Goal: Task Accomplishment & Management: Manage account settings

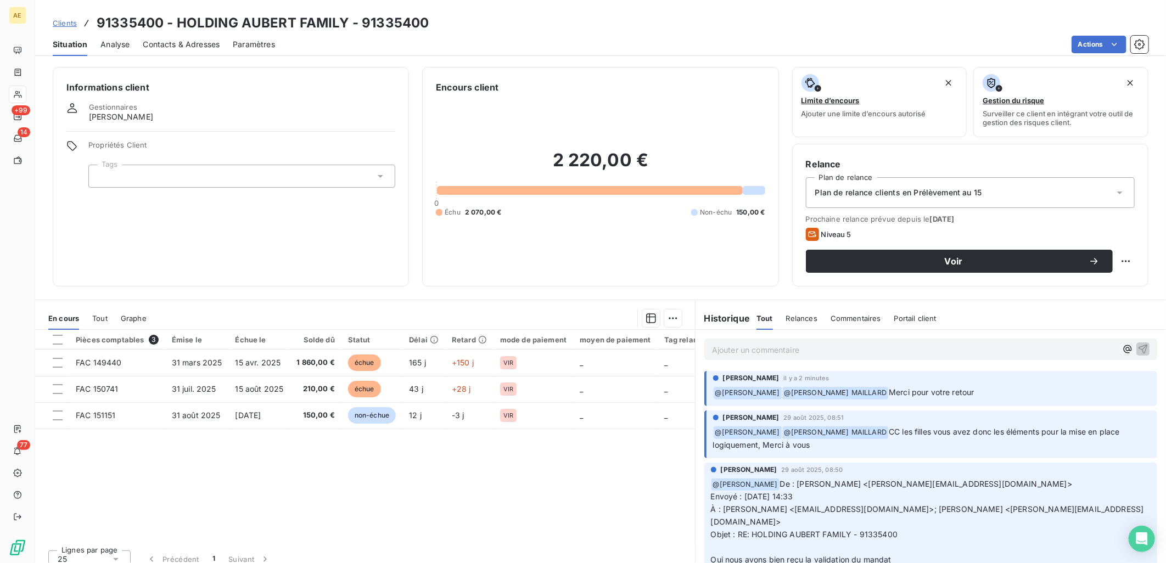
click at [65, 22] on span "Clients" at bounding box center [65, 23] width 24 height 9
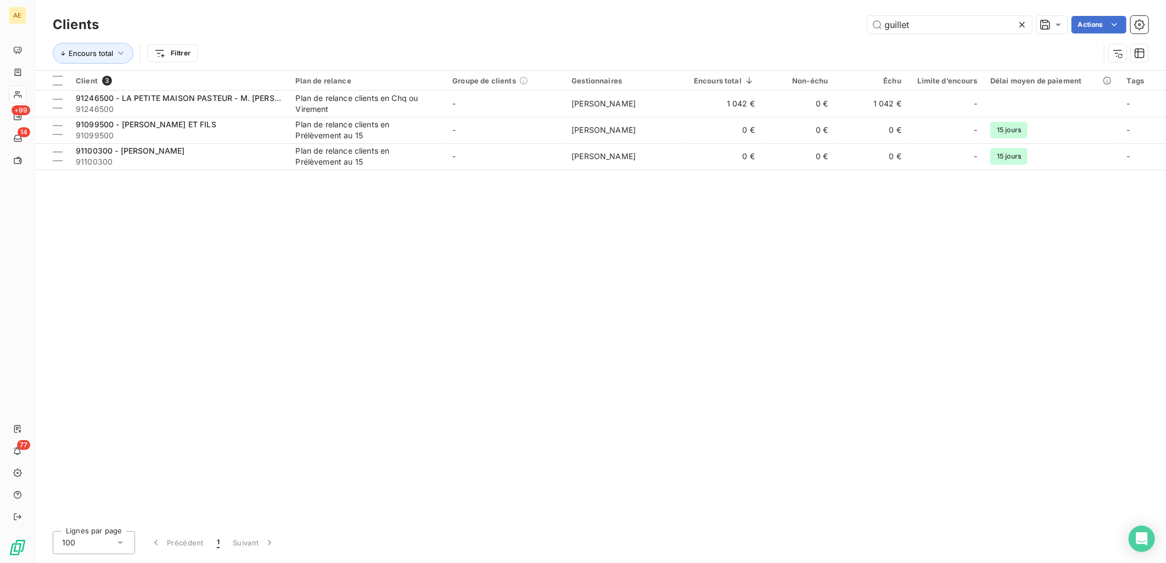
drag, startPoint x: 949, startPoint y: 26, endPoint x: 726, endPoint y: 28, distance: 223.3
click at [733, 26] on div "guillet Actions" at bounding box center [630, 25] width 1036 height 18
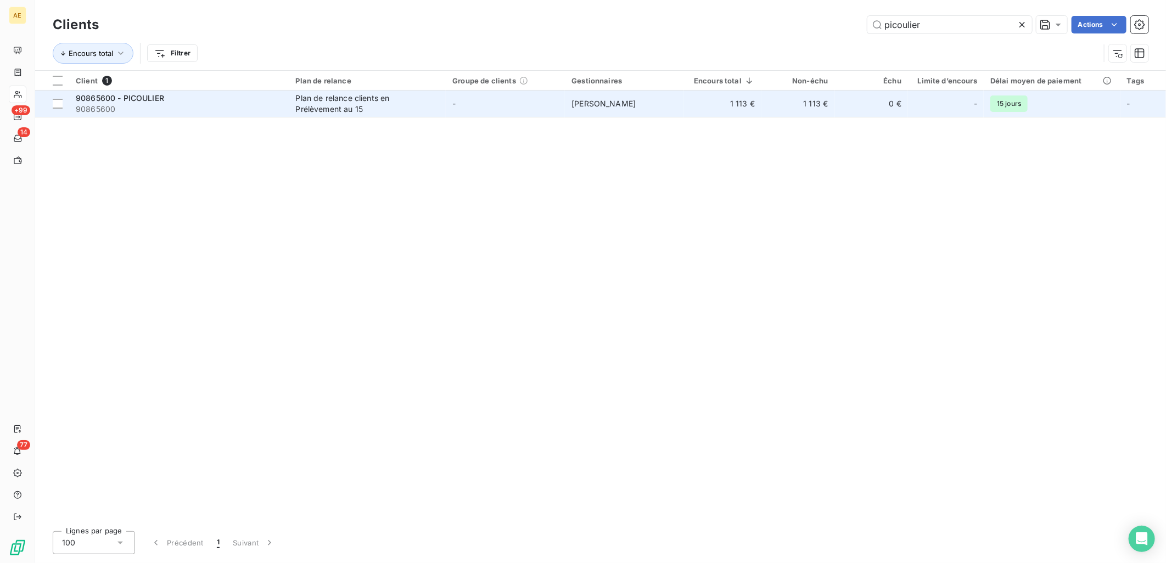
type input "picoulier"
click at [149, 100] on span "90865600 - PICOULIER" at bounding box center [120, 97] width 88 height 9
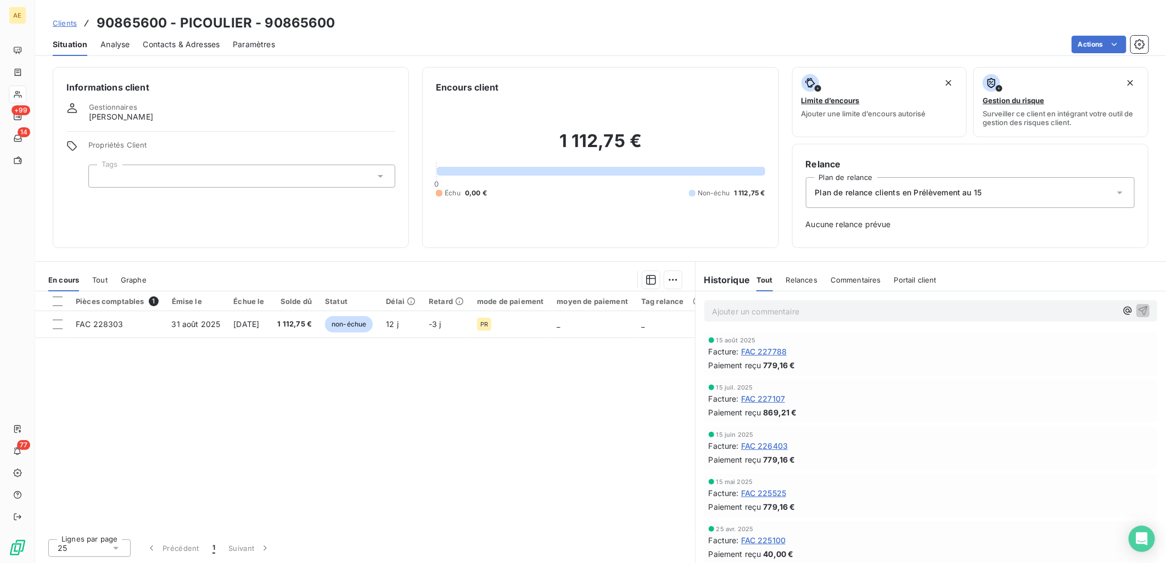
click at [756, 349] on span "FAC 227788" at bounding box center [764, 352] width 46 height 12
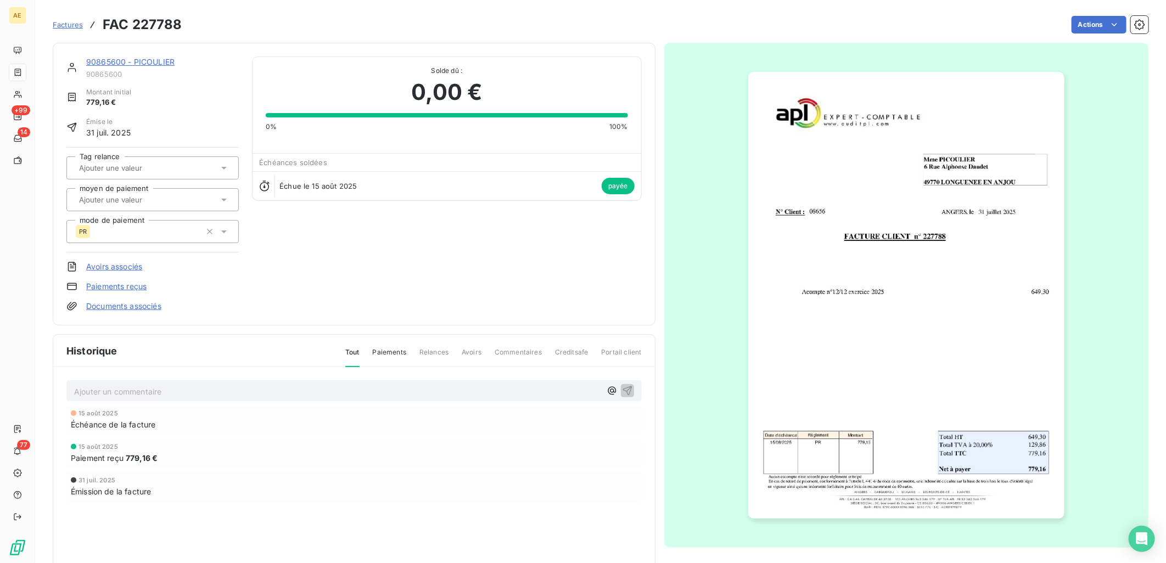
click at [841, 319] on img "button" at bounding box center [906, 295] width 316 height 447
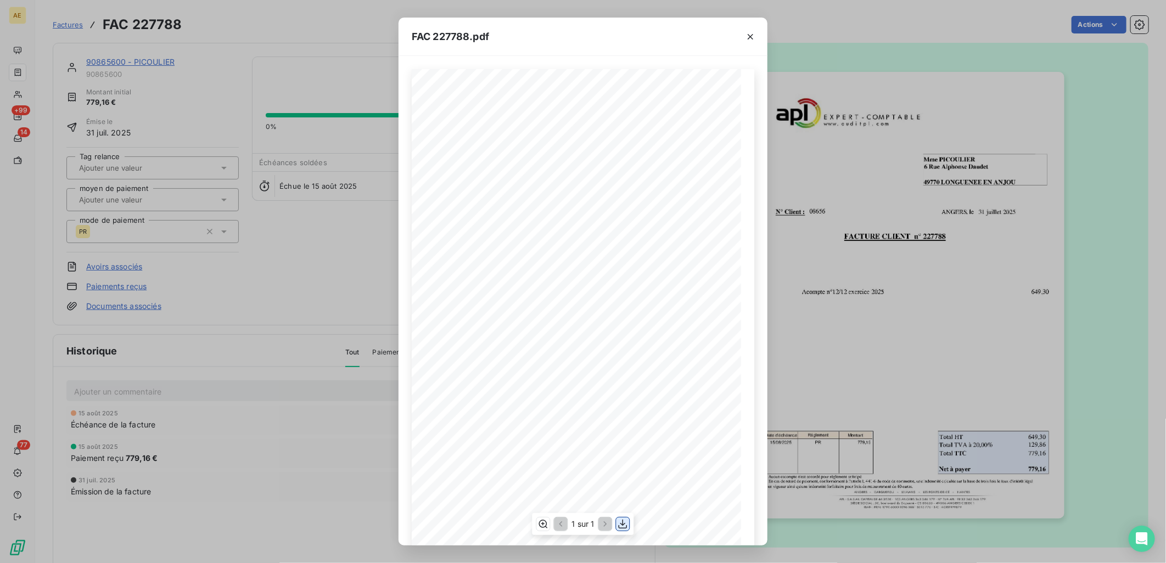
click at [623, 527] on icon "button" at bounding box center [622, 524] width 11 height 11
click at [120, 61] on div "FAC 227788.pdf FACTURE CLIENT n° 227788 Mme PICOULIER [STREET_ADDRESS][PERSON_N…" at bounding box center [583, 281] width 1166 height 563
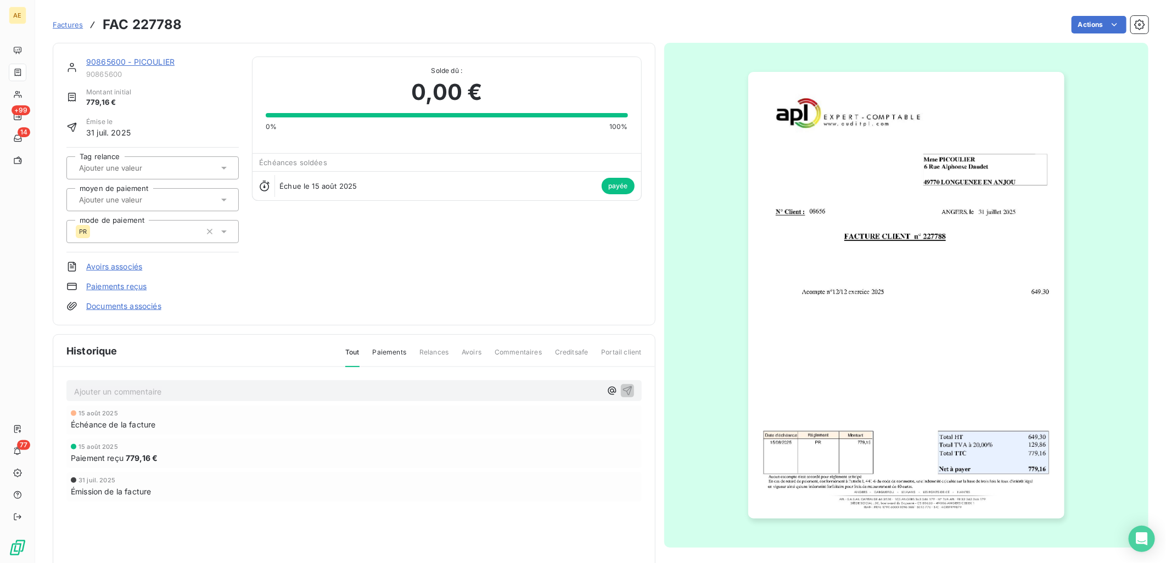
click at [140, 65] on link "90865600 - PICOULIER" at bounding box center [130, 61] width 88 height 9
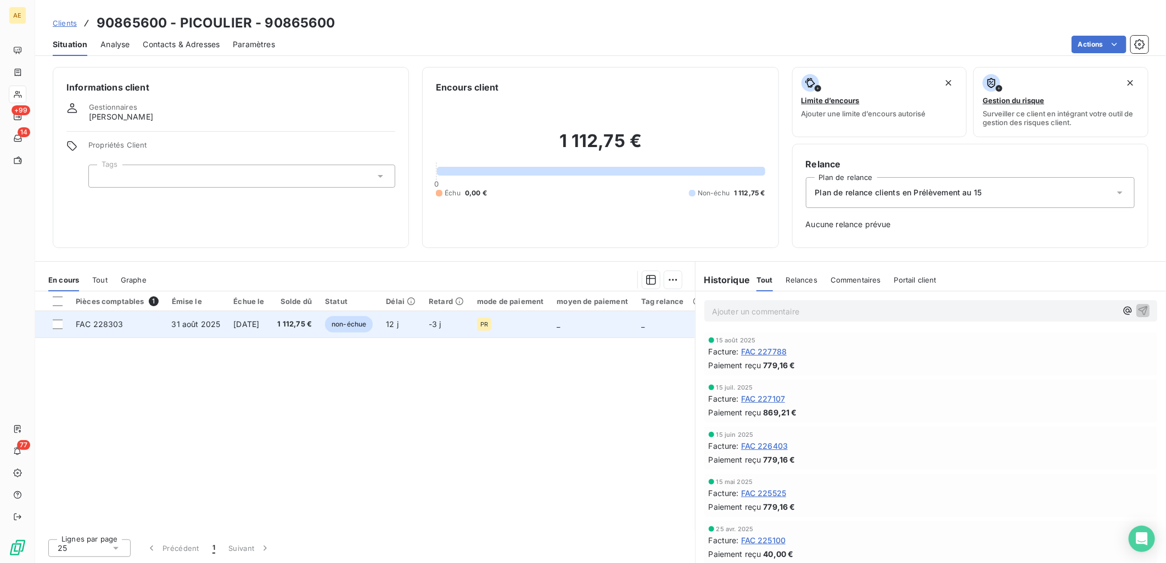
click at [206, 325] on span "31 août 2025" at bounding box center [196, 323] width 49 height 9
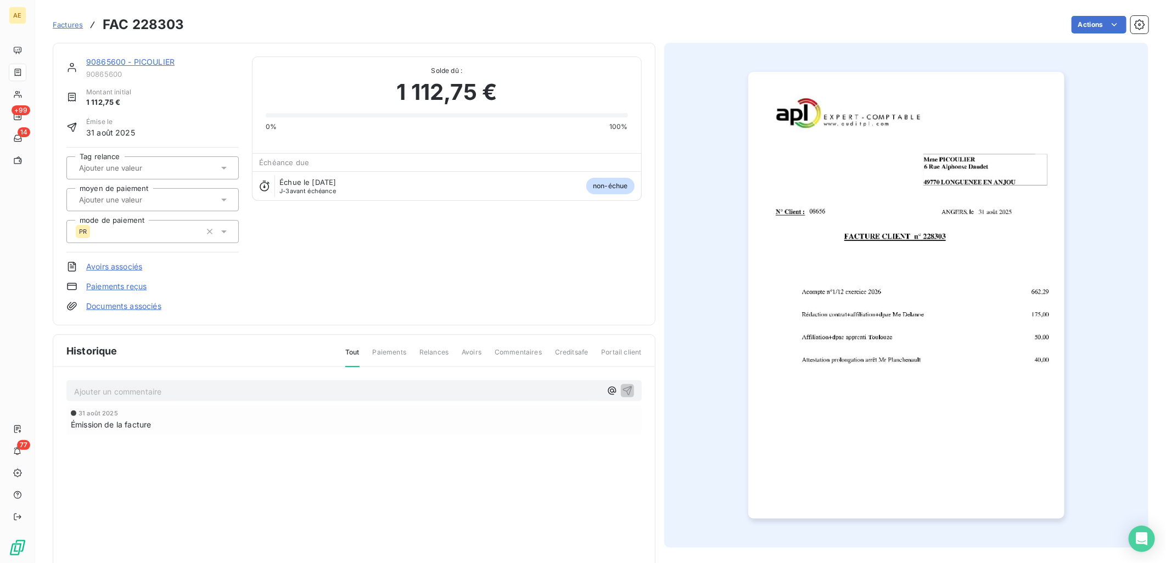
click at [864, 272] on img "button" at bounding box center [906, 295] width 316 height 447
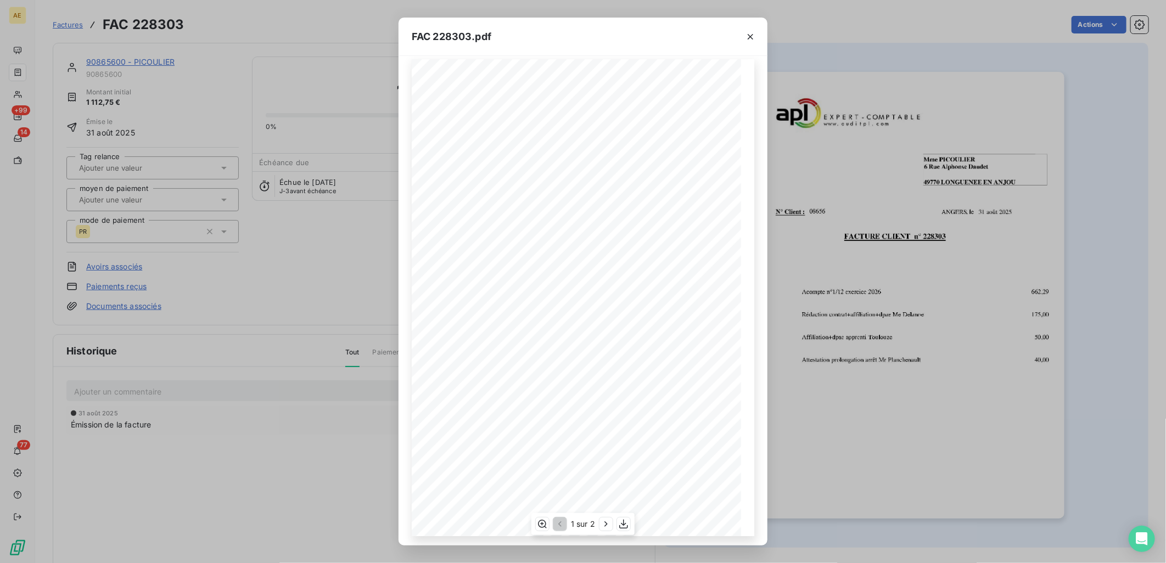
scroll to position [13, 0]
click at [620, 523] on icon "button" at bounding box center [623, 524] width 11 height 11
drag, startPoint x: 750, startPoint y: 37, endPoint x: 681, endPoint y: 51, distance: 70.0
click at [750, 37] on icon "button" at bounding box center [750, 36] width 11 height 11
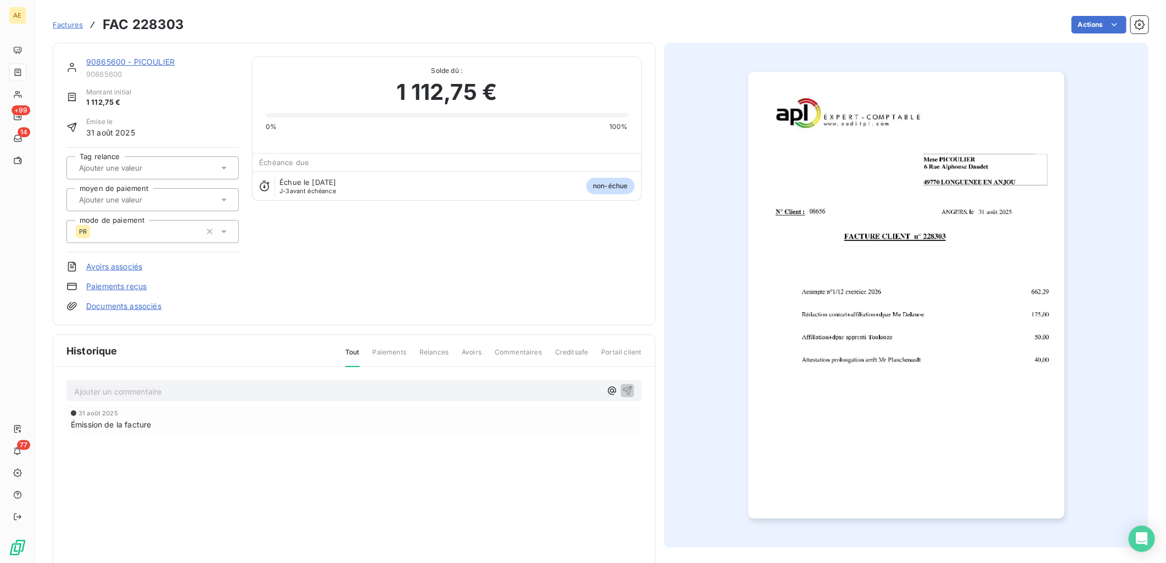
click at [120, 61] on link "90865600 - PICOULIER" at bounding box center [130, 61] width 88 height 9
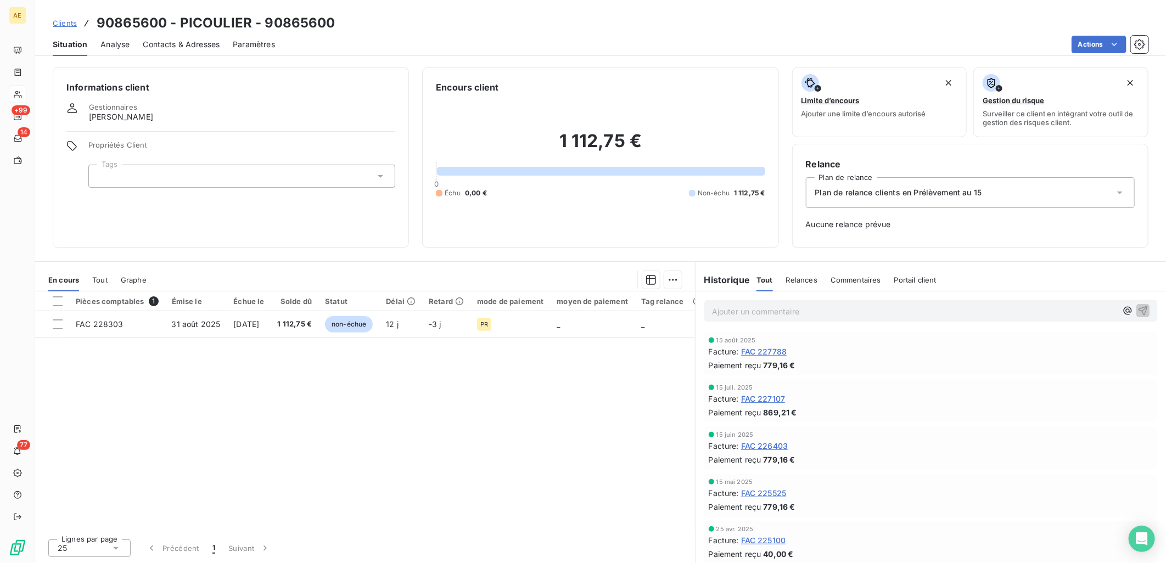
click at [62, 19] on span "Clients" at bounding box center [65, 23] width 24 height 9
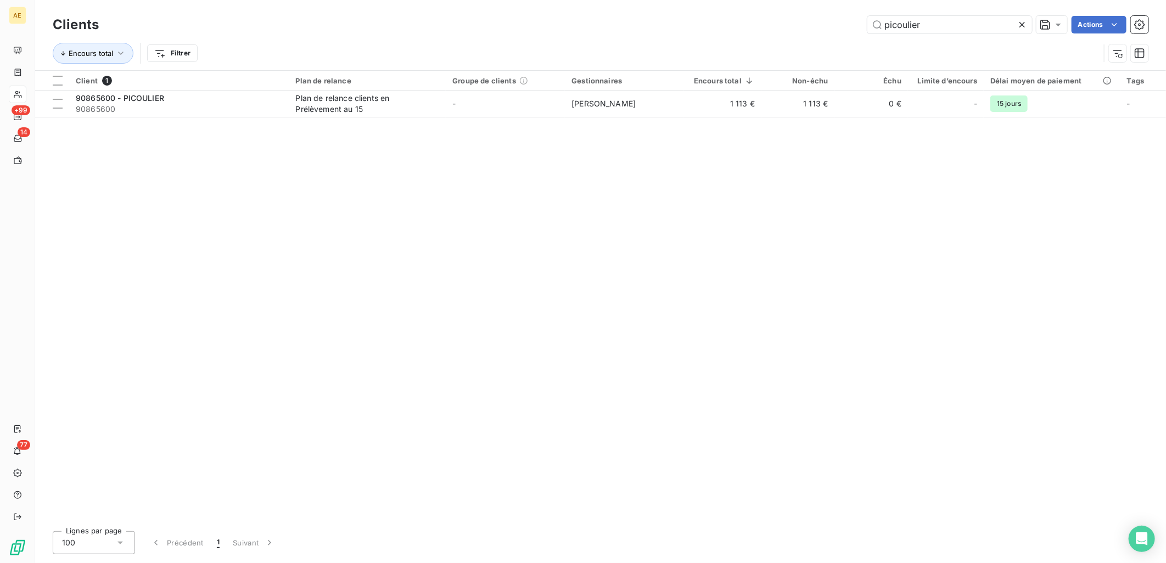
drag, startPoint x: 946, startPoint y: 30, endPoint x: 699, endPoint y: 35, distance: 247.5
click at [702, 33] on div "picoulier Actions" at bounding box center [630, 25] width 1036 height 18
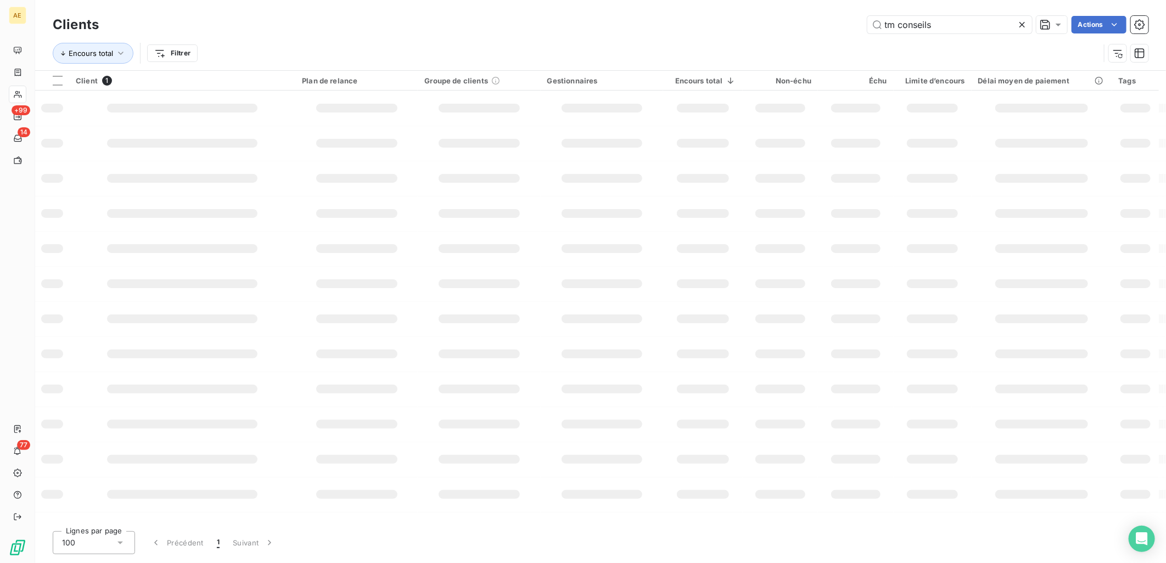
type input "tm conseils"
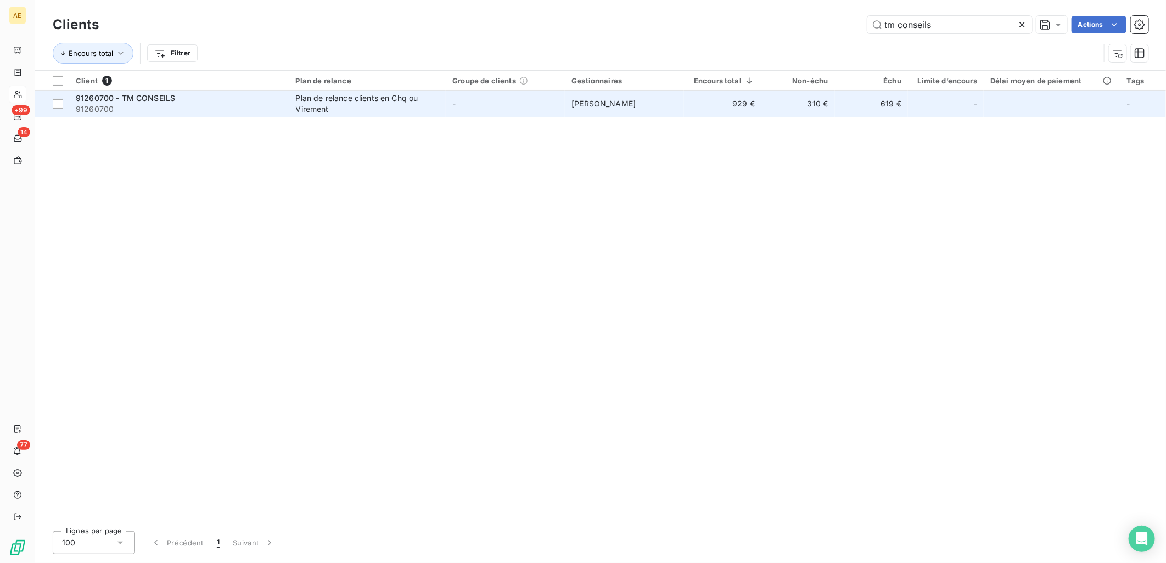
click at [204, 111] on span "91260700" at bounding box center [179, 109] width 207 height 11
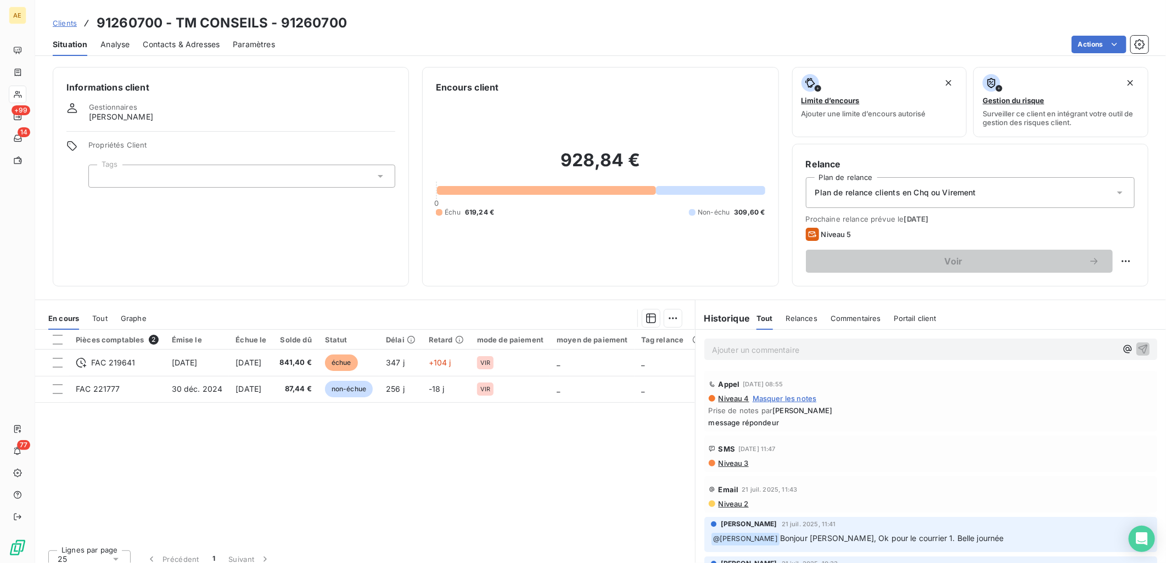
click at [198, 39] on span "Contacts & Adresses" at bounding box center [181, 44] width 77 height 11
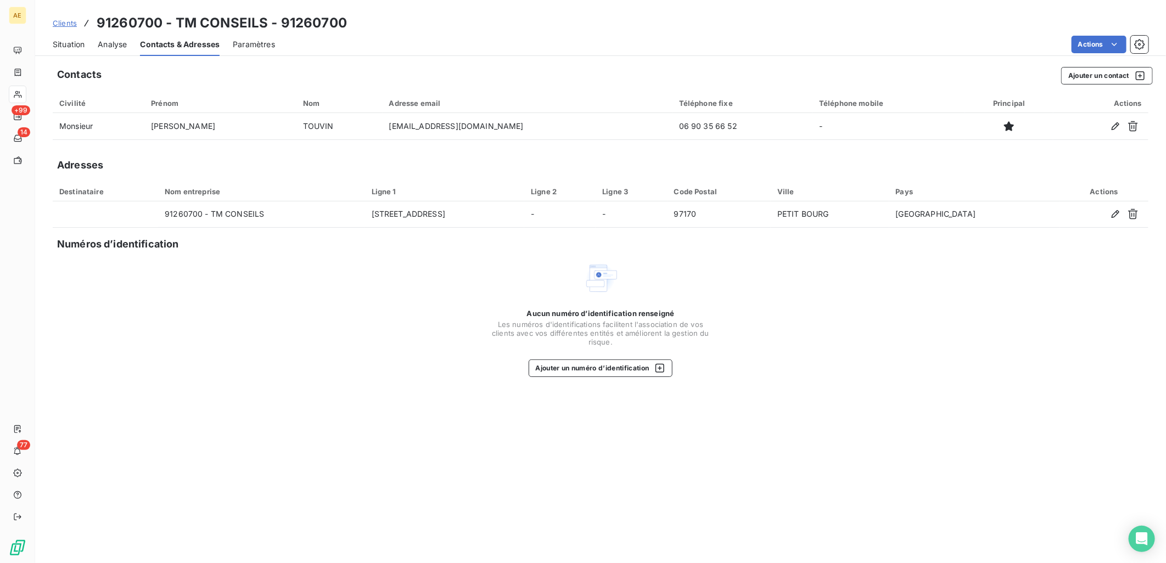
click at [66, 44] on span "Situation" at bounding box center [69, 44] width 32 height 11
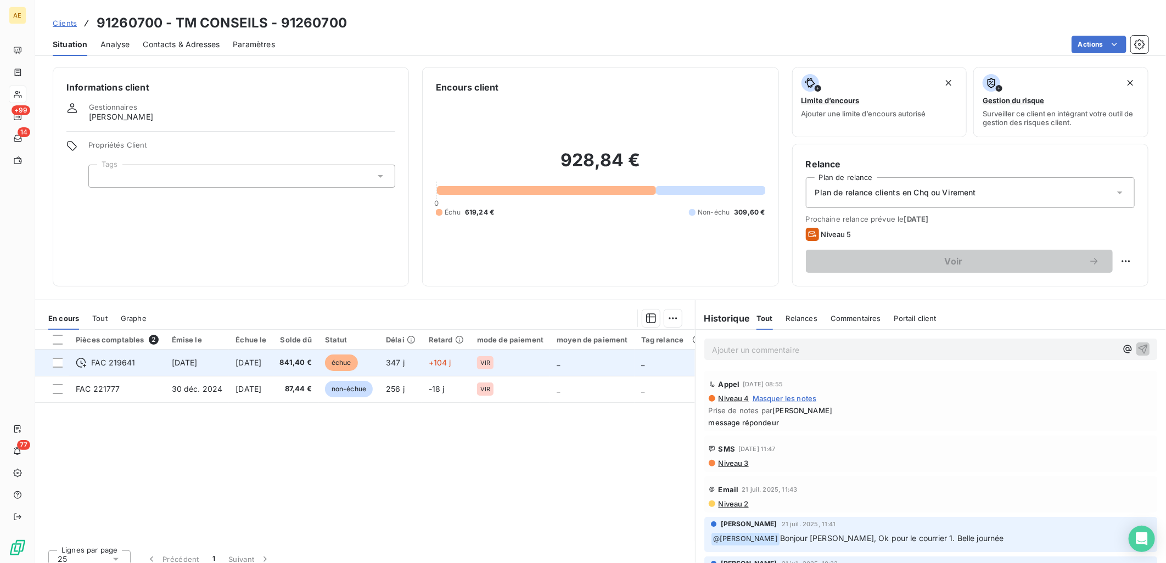
click at [205, 369] on td "[DATE]" at bounding box center [197, 363] width 64 height 26
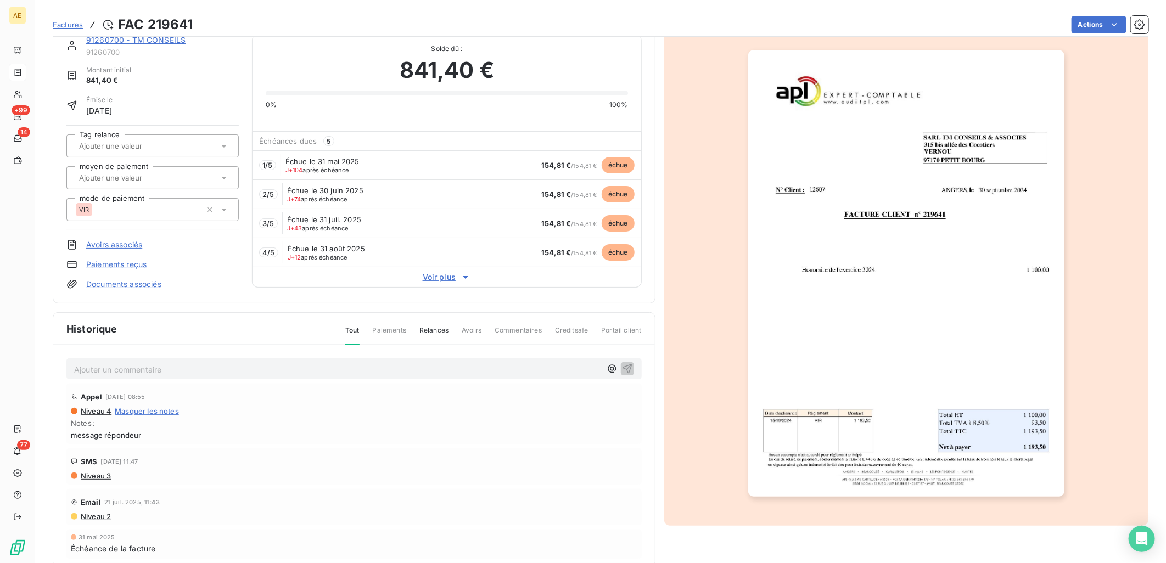
scroll to position [44, 0]
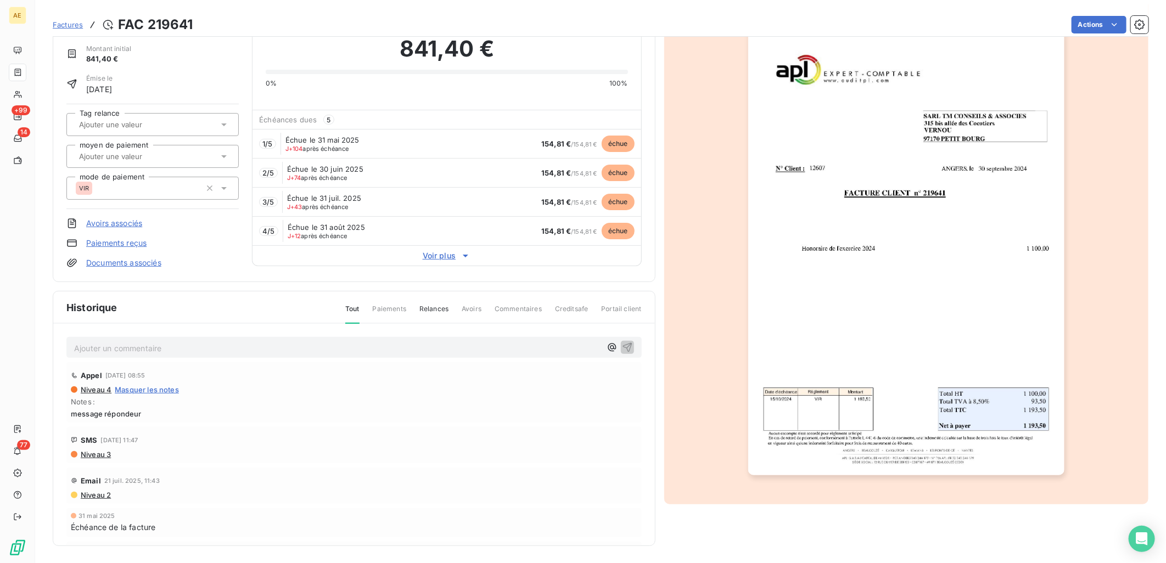
click at [460, 255] on icon at bounding box center [465, 255] width 11 height 11
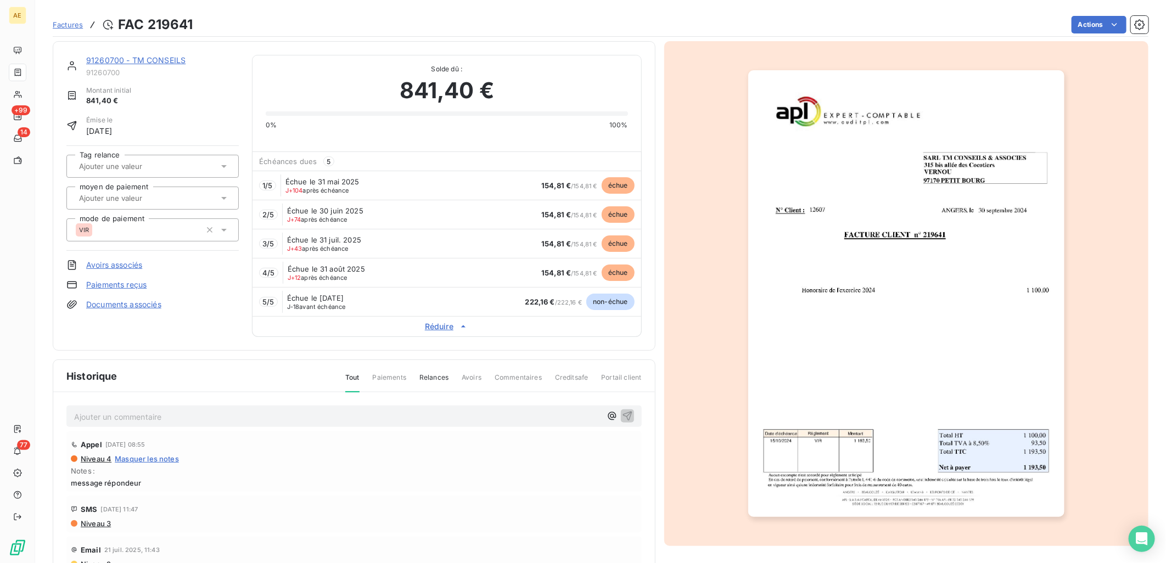
scroll to position [0, 0]
click at [117, 60] on link "91260700 - TM CONSEILS" at bounding box center [135, 61] width 99 height 9
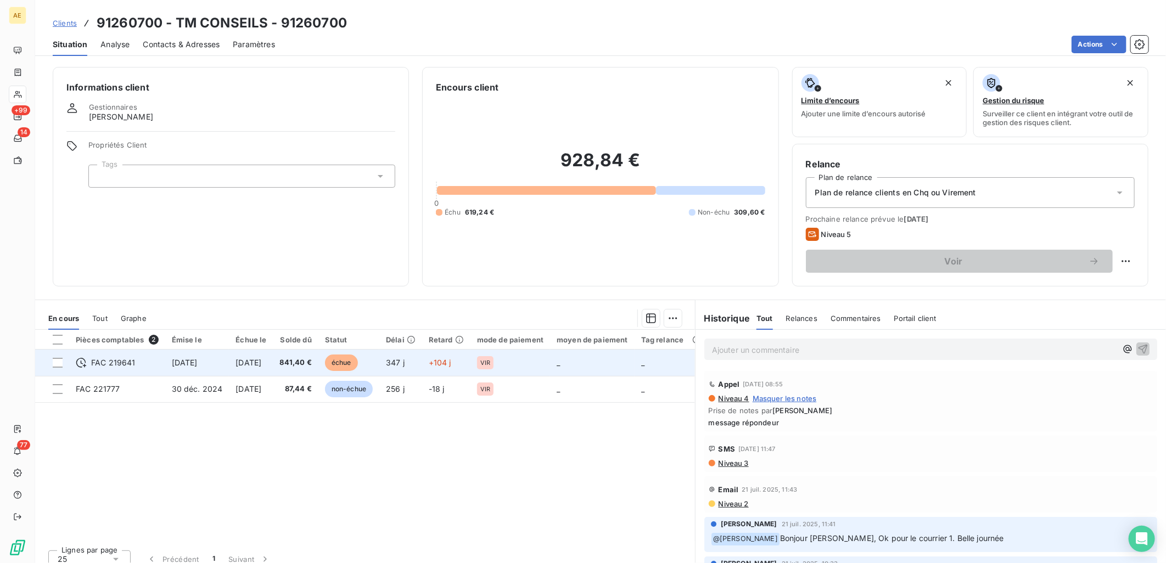
click at [242, 370] on td "[DATE]" at bounding box center [251, 363] width 44 height 26
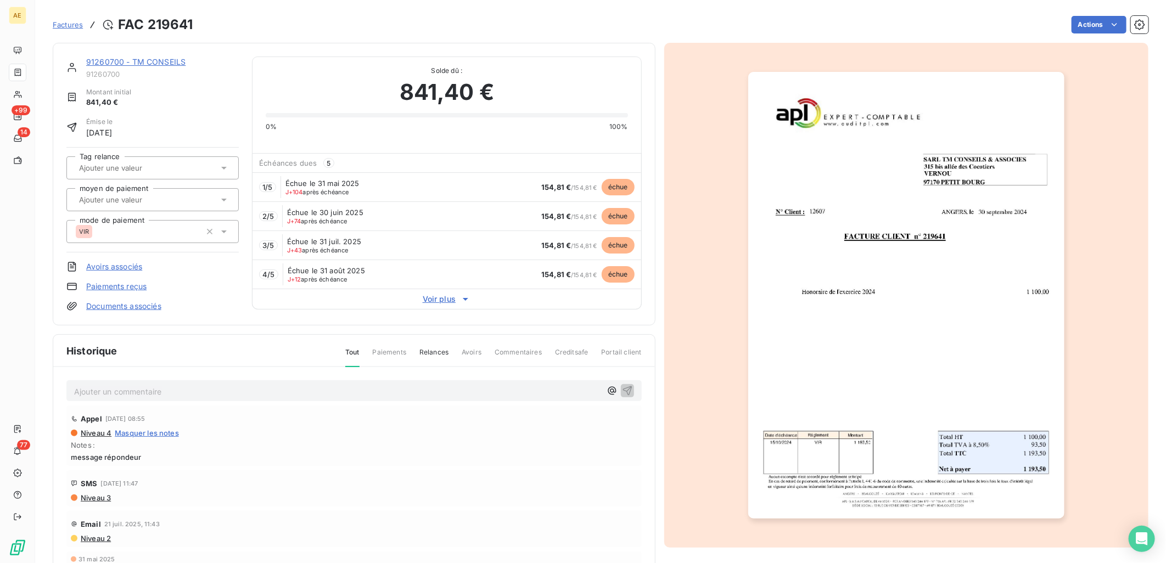
click at [890, 264] on img "button" at bounding box center [906, 295] width 316 height 447
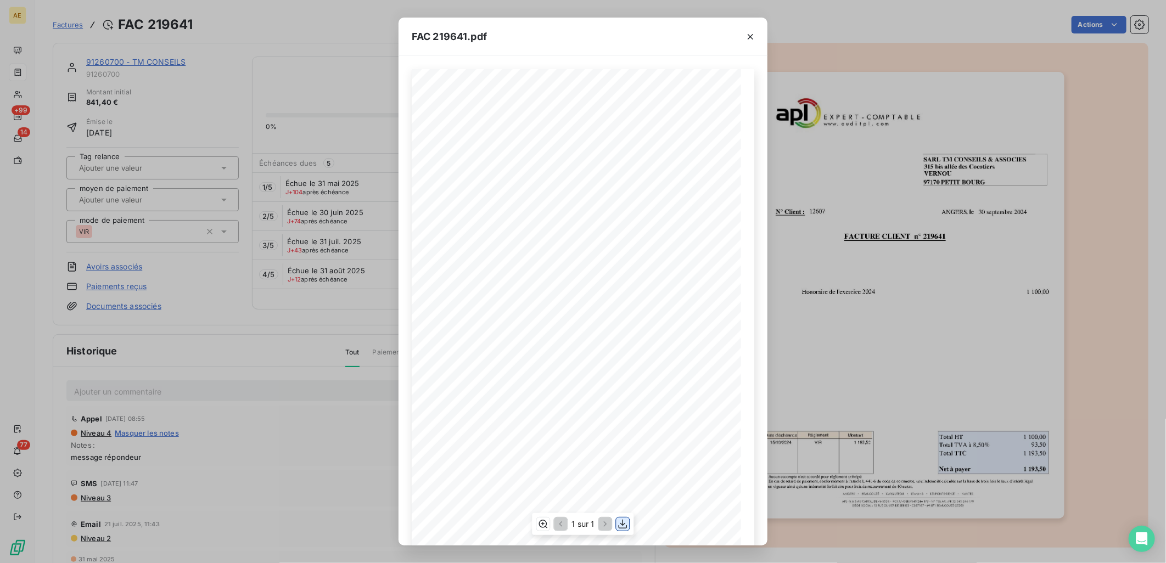
click at [627, 525] on icon "button" at bounding box center [622, 524] width 11 height 11
click at [745, 37] on icon "button" at bounding box center [750, 36] width 11 height 11
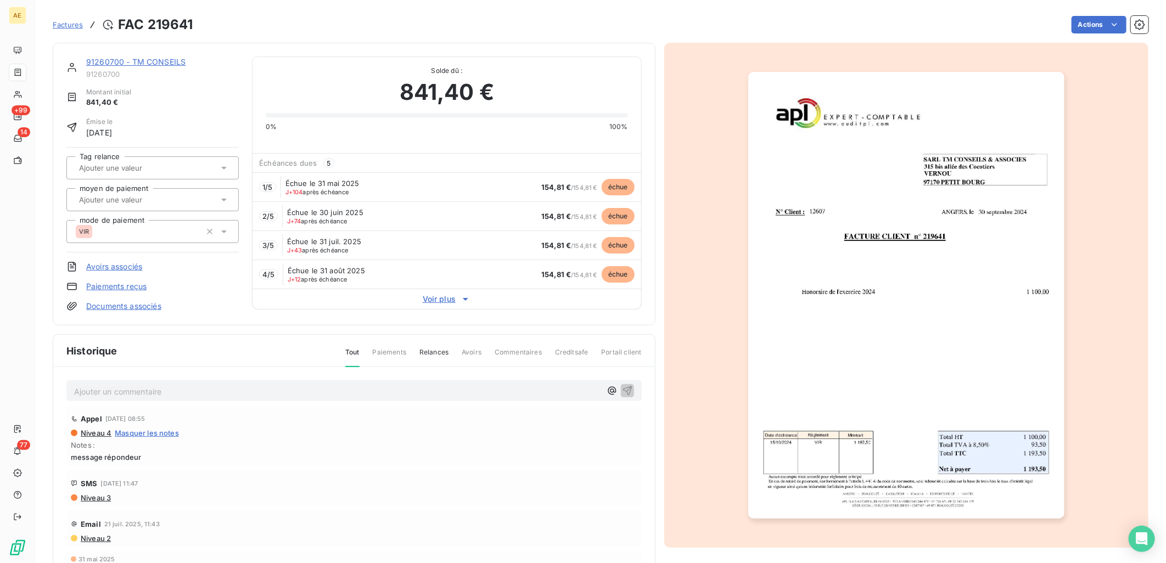
click at [160, 61] on link "91260700 - TM CONSEILS" at bounding box center [135, 61] width 99 height 9
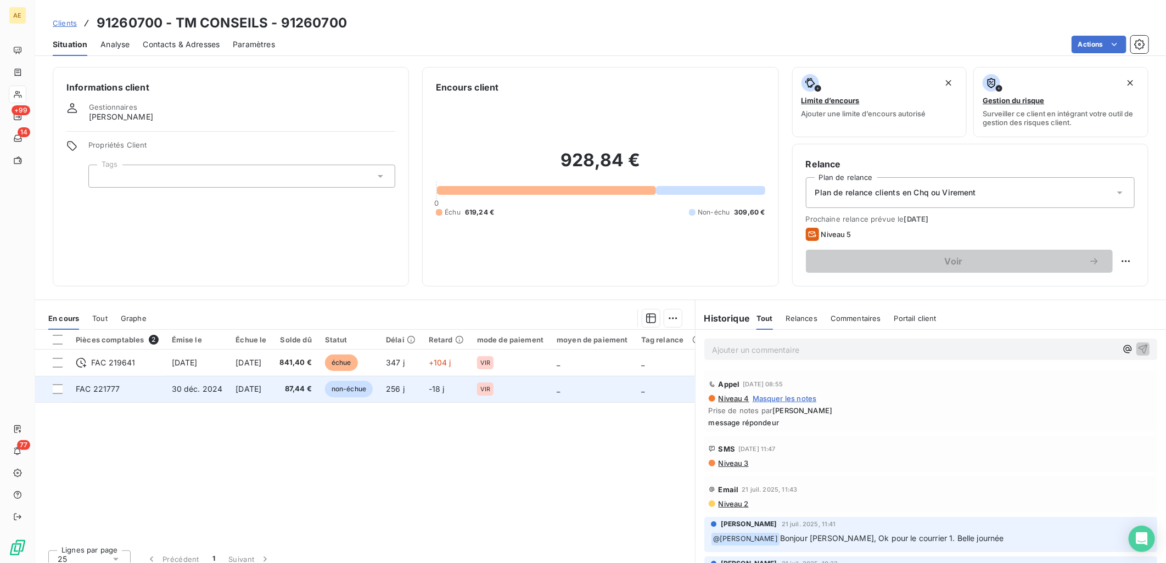
click at [215, 386] on span "30 déc. 2024" at bounding box center [197, 388] width 51 height 9
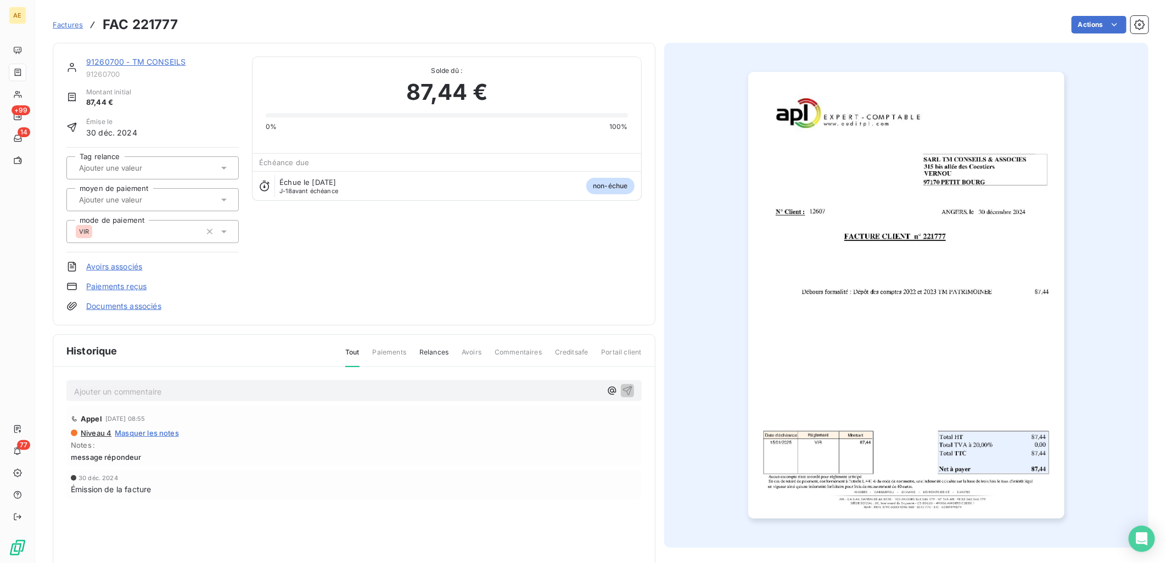
click at [902, 290] on img "button" at bounding box center [906, 295] width 316 height 447
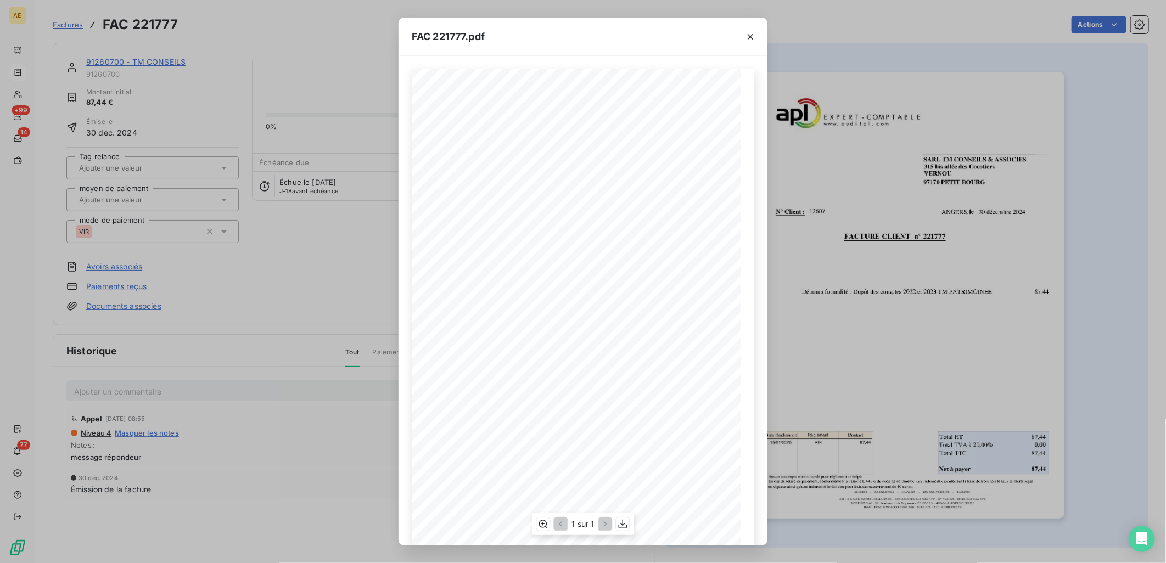
scroll to position [13, 0]
click at [624, 527] on icon "button" at bounding box center [622, 524] width 11 height 11
click at [747, 37] on icon "button" at bounding box center [750, 36] width 11 height 11
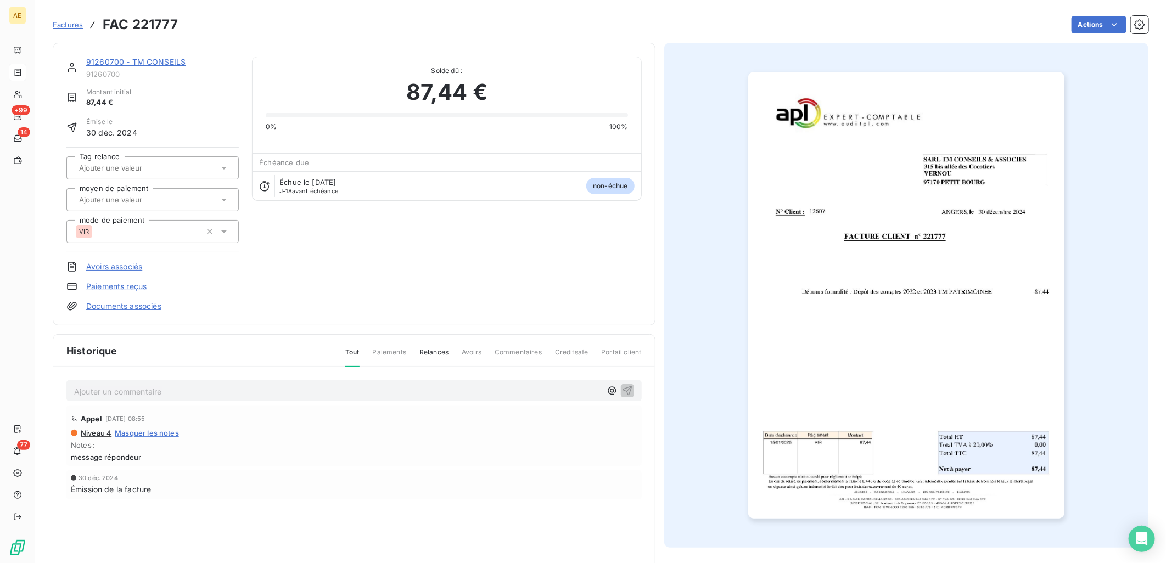
click at [935, 327] on img "button" at bounding box center [906, 295] width 316 height 447
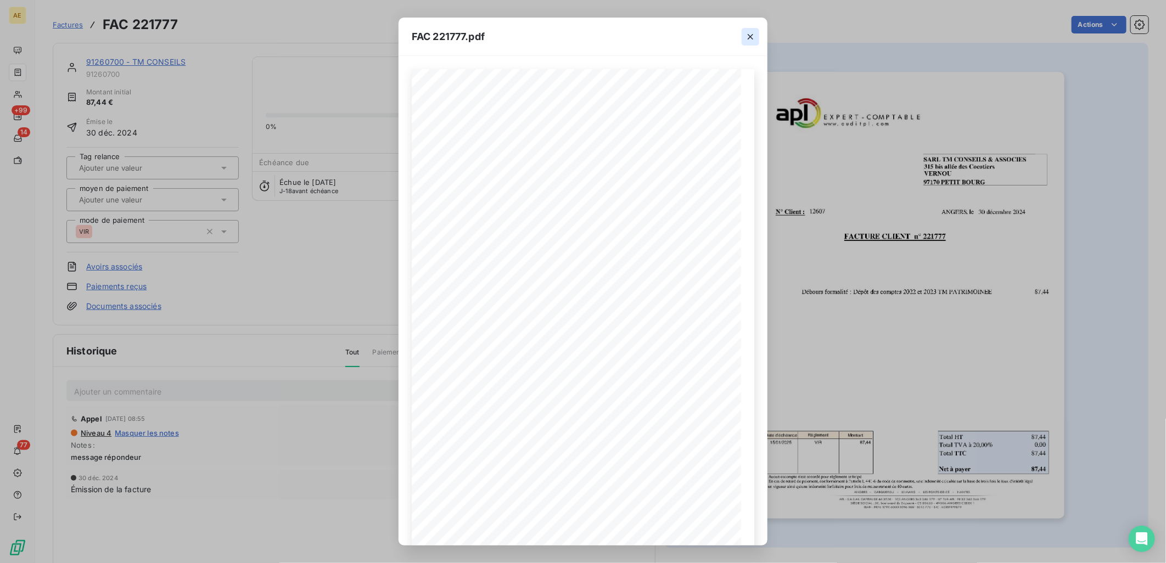
click at [744, 41] on button "button" at bounding box center [750, 37] width 18 height 18
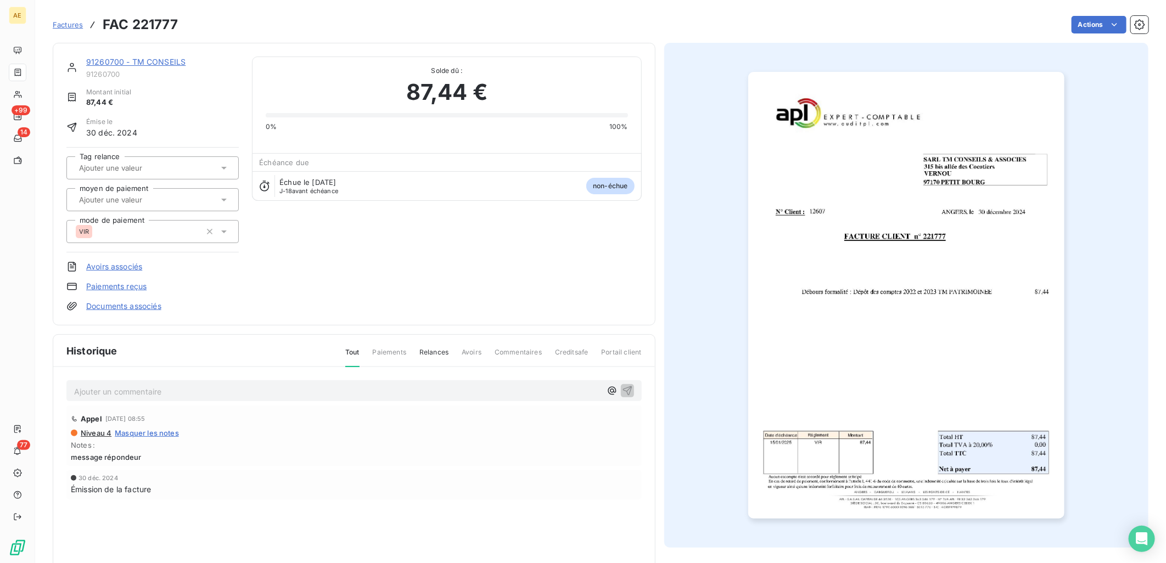
click at [114, 63] on link "91260700 - TM CONSEILS" at bounding box center [135, 61] width 99 height 9
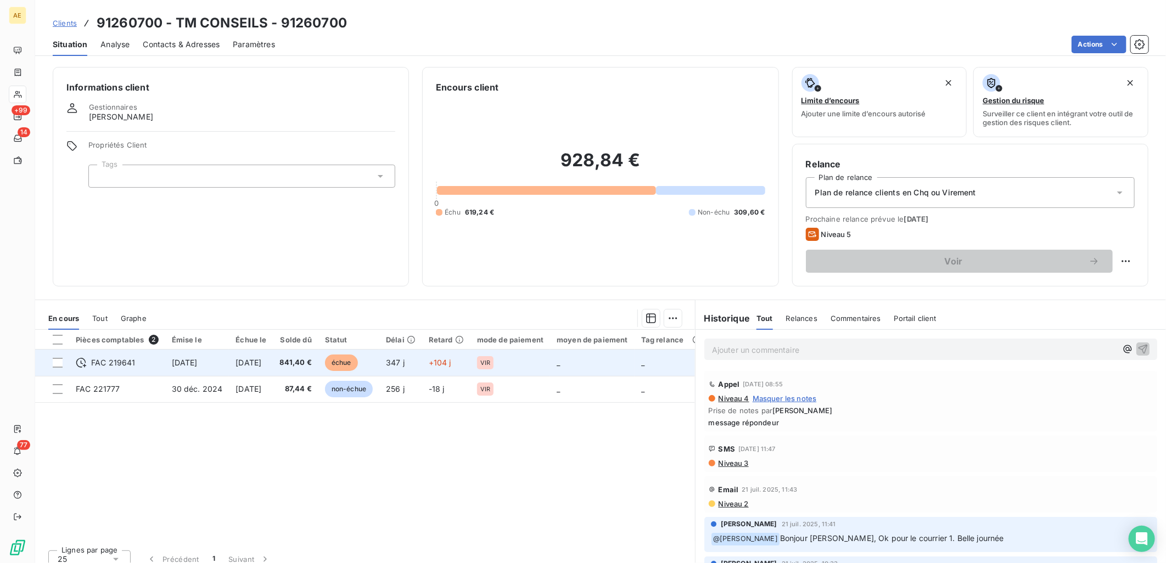
click at [245, 364] on span "[DATE]" at bounding box center [248, 362] width 26 height 9
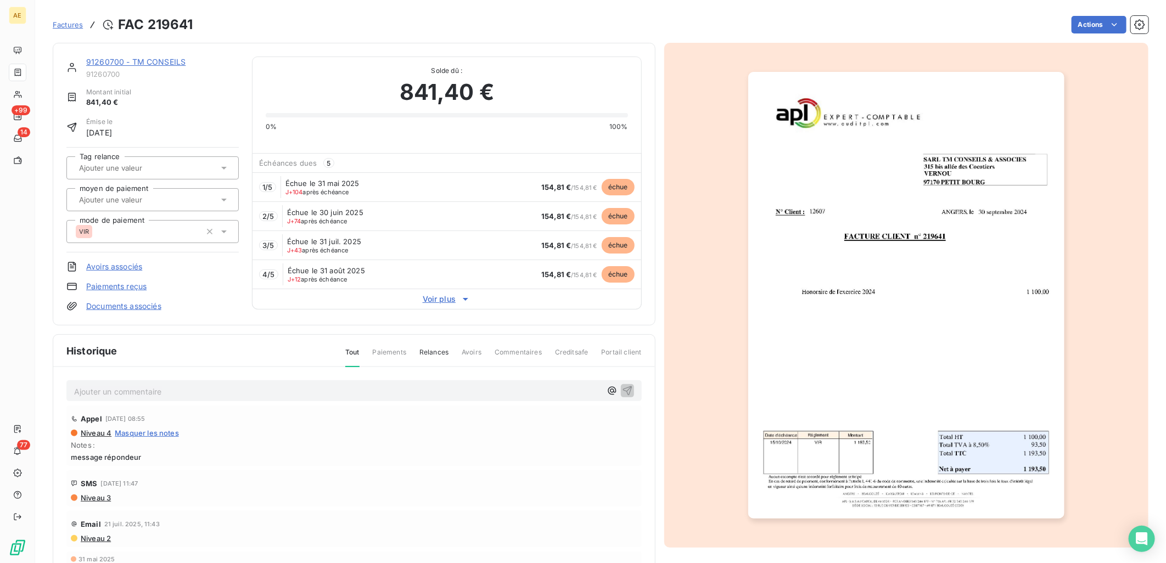
click at [122, 63] on link "91260700 - TM CONSEILS" at bounding box center [135, 61] width 99 height 9
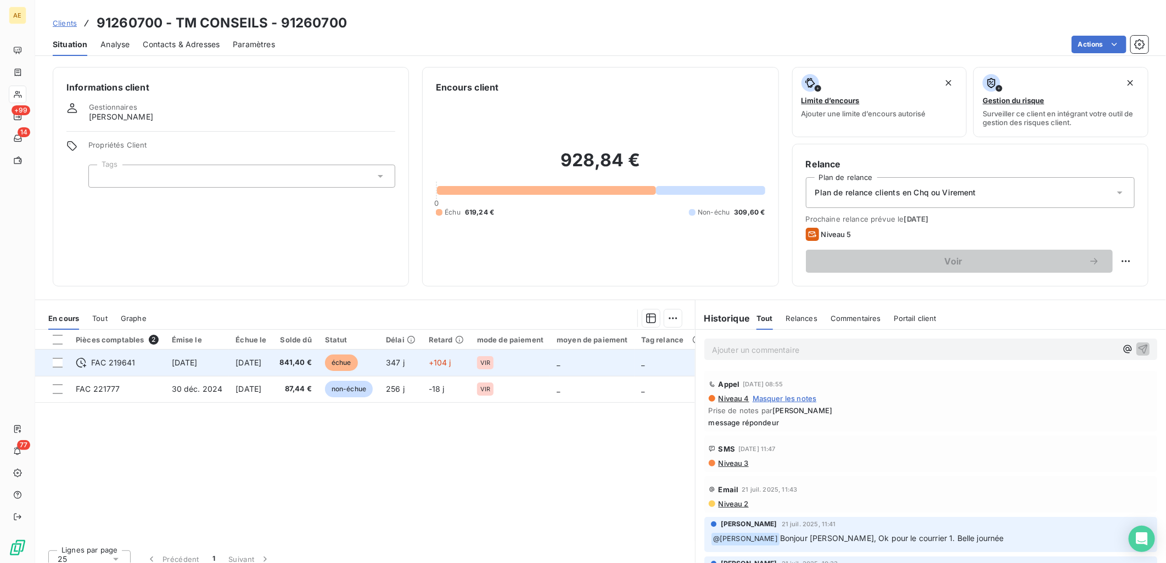
click at [198, 358] on span "[DATE]" at bounding box center [185, 362] width 26 height 9
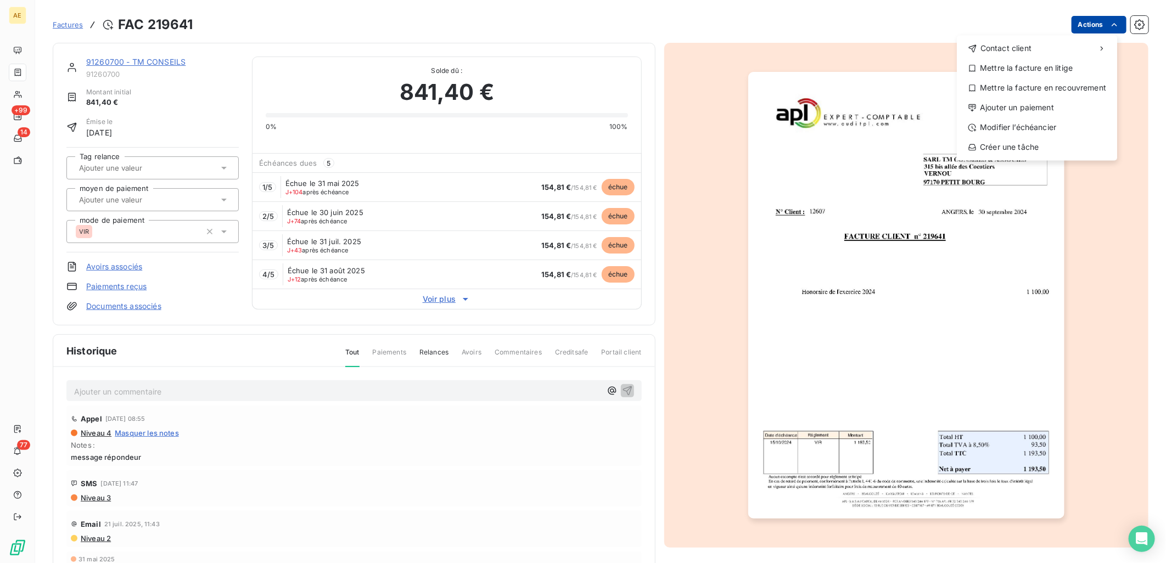
click at [1097, 25] on html "AE +99 14 77 Factures FAC 219641 Actions Contact client Mettre la facture en li…" at bounding box center [583, 281] width 1166 height 563
click at [1103, 22] on html "AE +99 14 77 Factures FAC 219641 Actions Contact client Mettre la facture en li…" at bounding box center [583, 281] width 1166 height 563
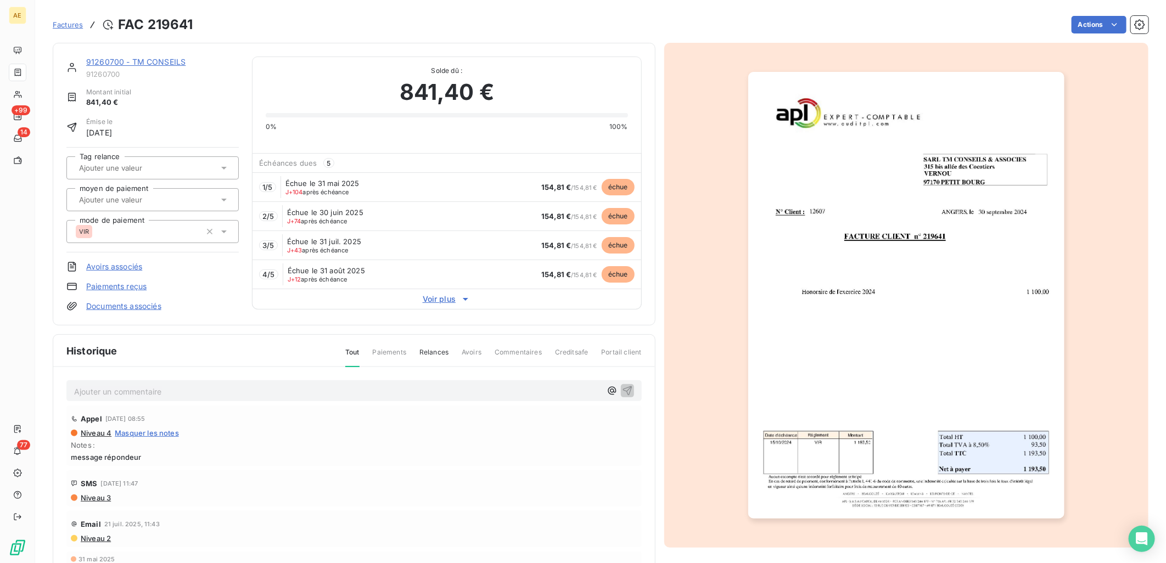
click at [148, 63] on link "91260700 - TM CONSEILS" at bounding box center [135, 61] width 99 height 9
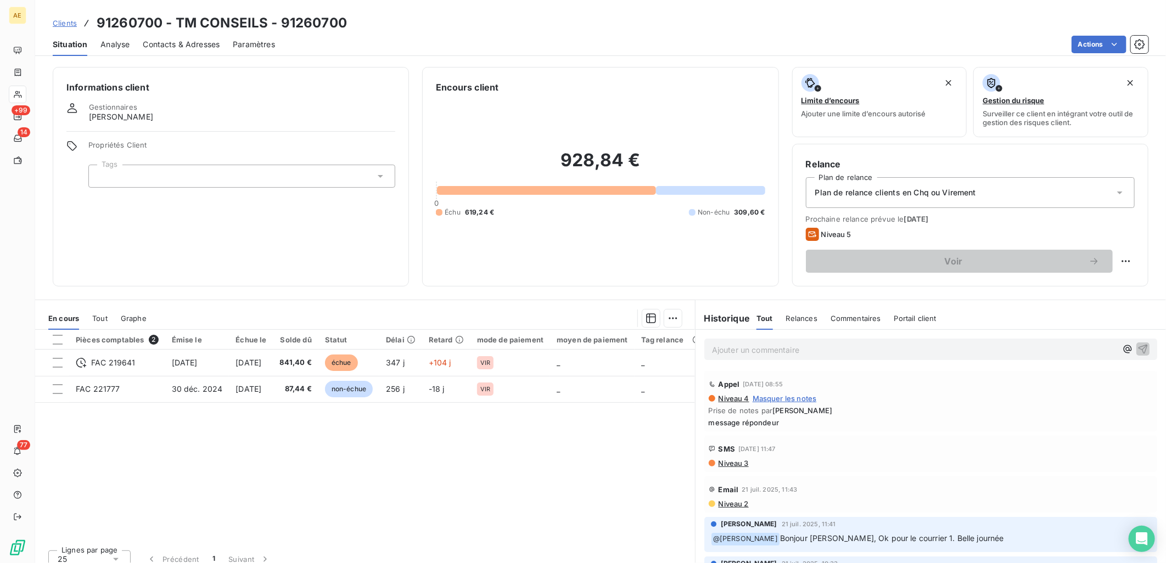
click at [185, 43] on span "Contacts & Adresses" at bounding box center [181, 44] width 77 height 11
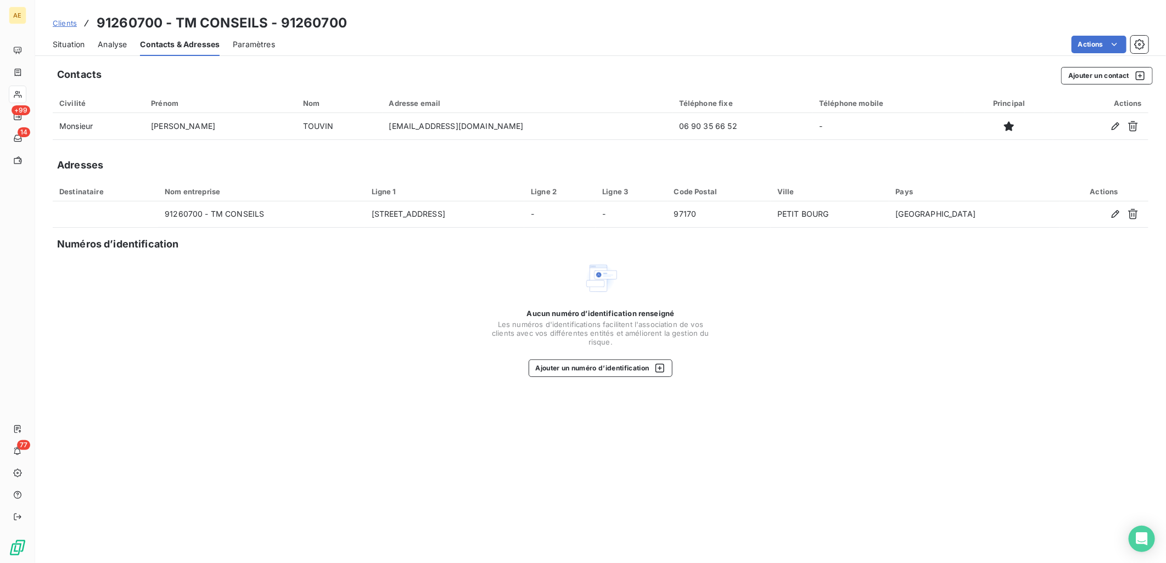
click at [66, 46] on span "Situation" at bounding box center [69, 44] width 32 height 11
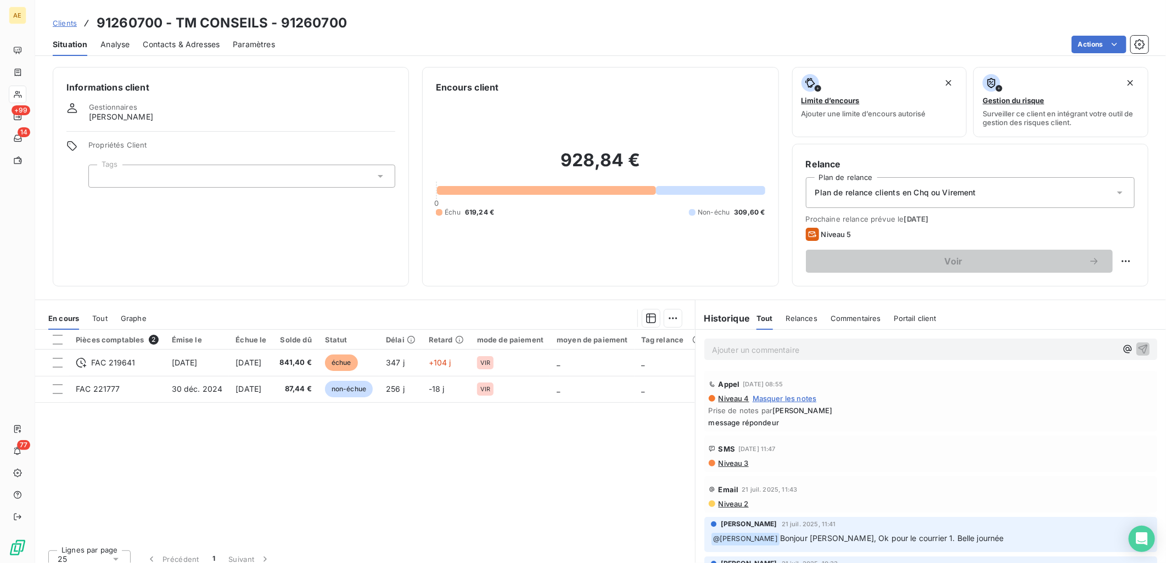
click at [418, 64] on div "Informations client Gestionnaires [PERSON_NAME] Propriétés Client Tags Encours …" at bounding box center [600, 311] width 1130 height 503
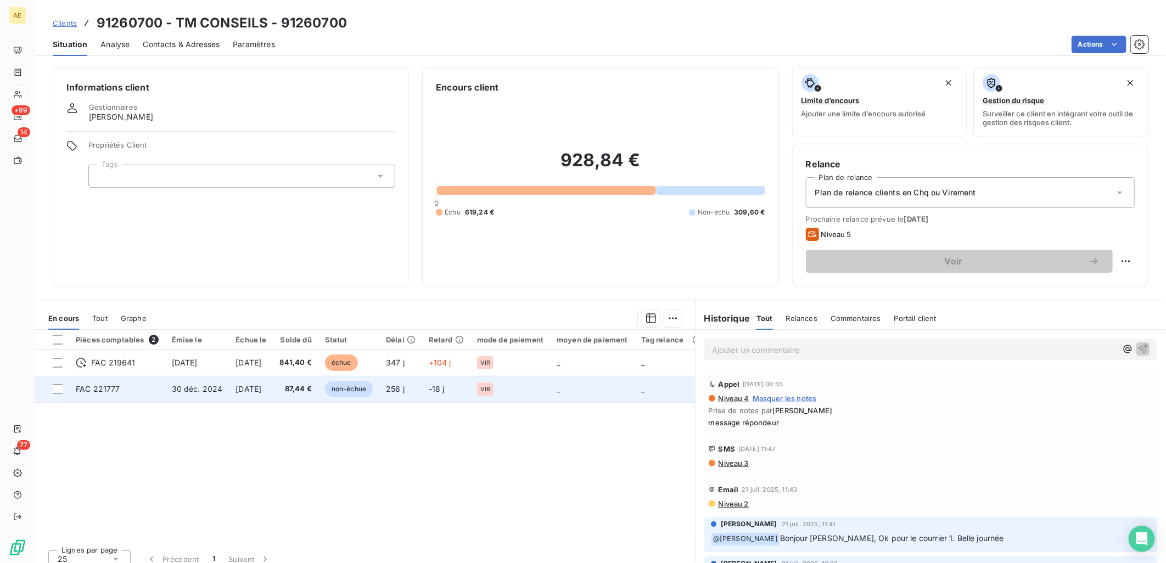
click at [215, 390] on span "30 déc. 2024" at bounding box center [197, 388] width 51 height 9
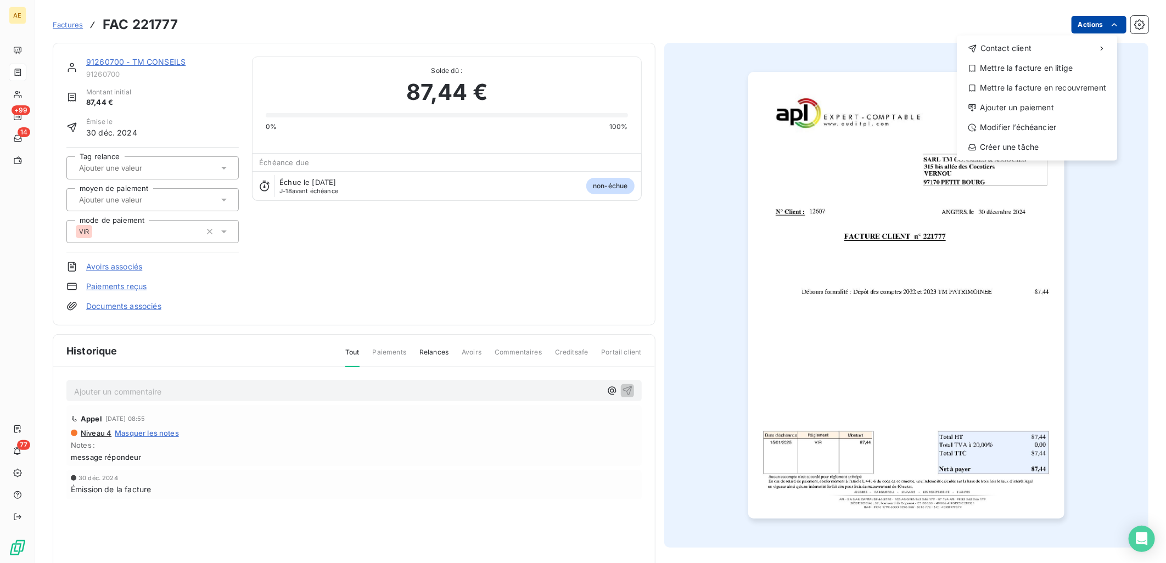
click at [1071, 26] on html "AE +99 14 77 Factures FAC 221777 Actions Contact client Mettre la facture en li…" at bounding box center [583, 281] width 1166 height 563
click at [1011, 105] on div "Ajouter un paiement" at bounding box center [1036, 108] width 151 height 18
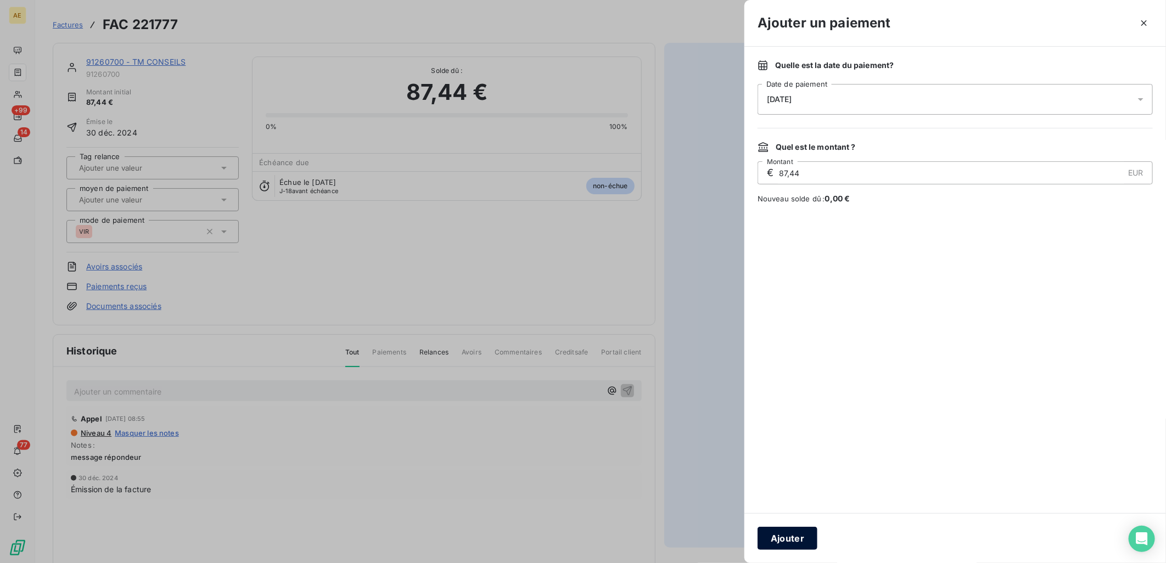
click at [796, 533] on button "Ajouter" at bounding box center [787, 538] width 60 height 23
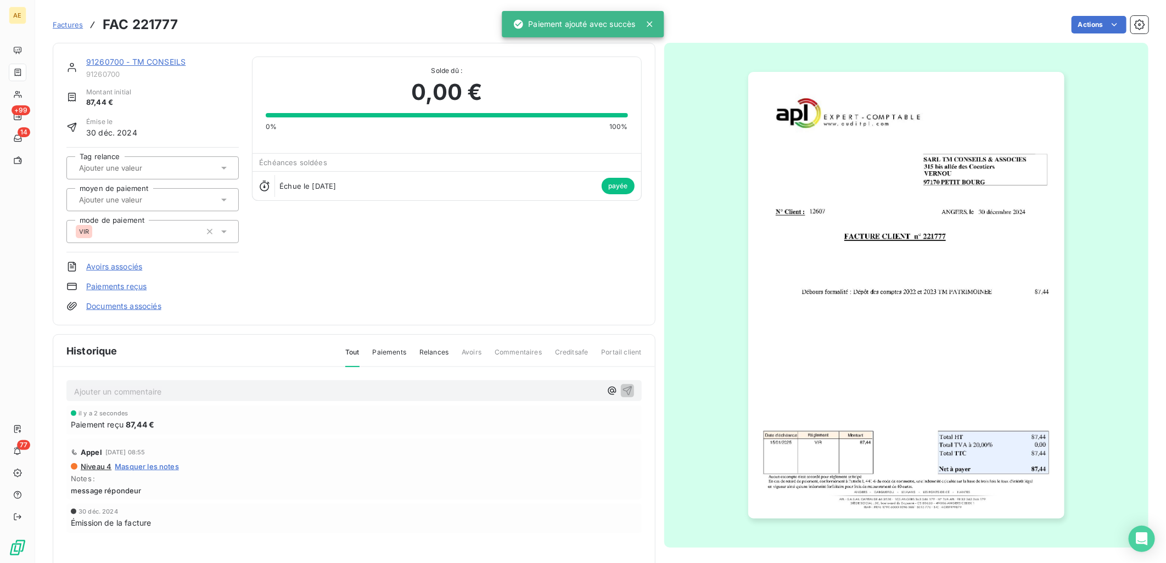
click at [136, 59] on link "91260700 - TM CONSEILS" at bounding box center [135, 61] width 99 height 9
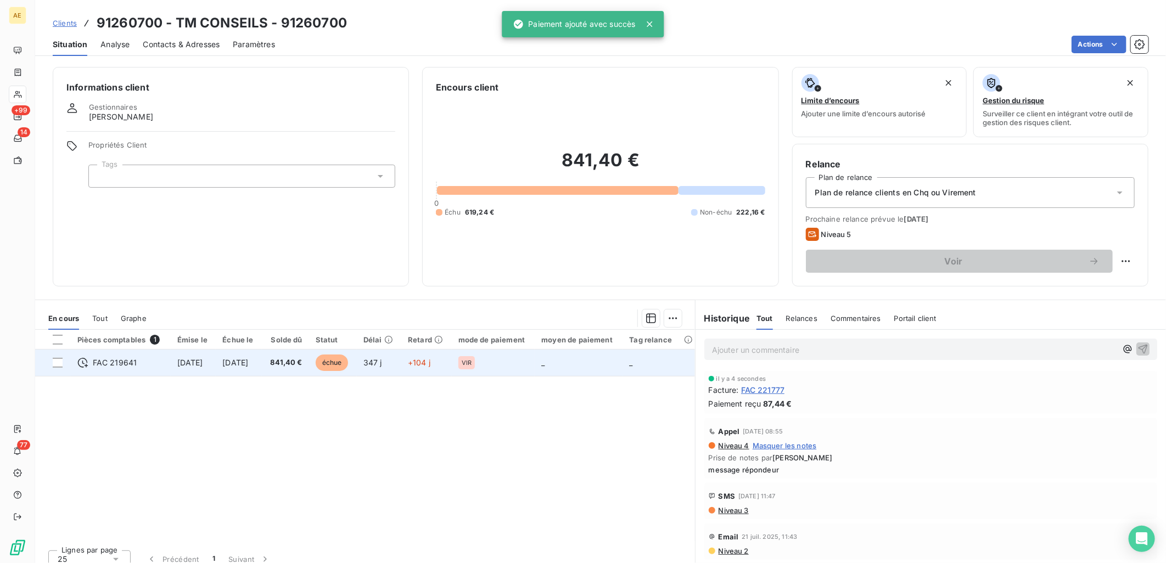
click at [248, 363] on span "[DATE]" at bounding box center [235, 362] width 26 height 9
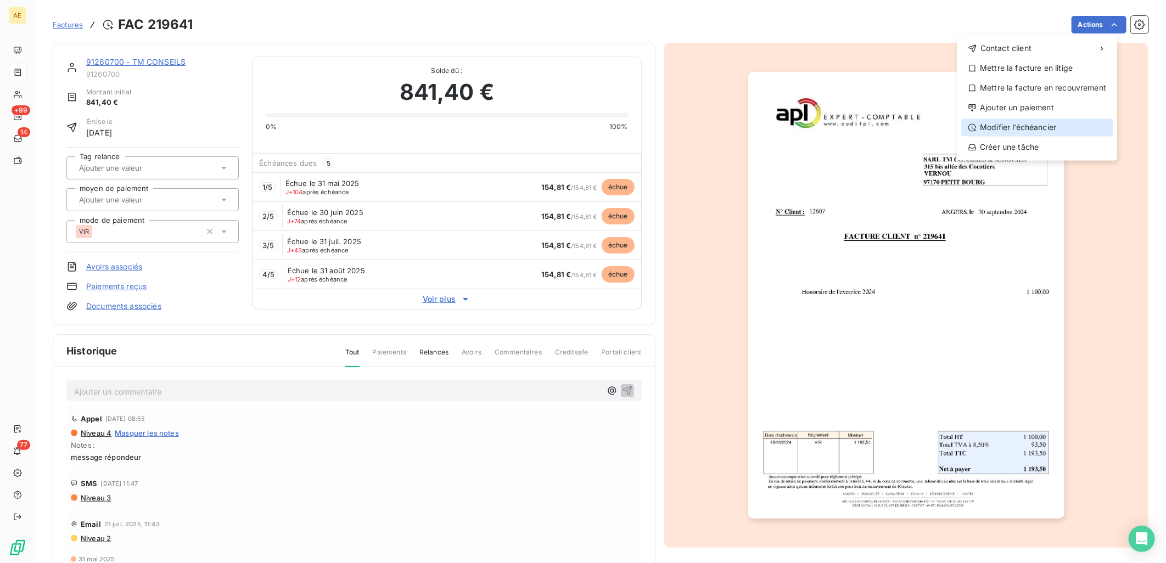
click at [1032, 124] on div "Modifier l’échéancier" at bounding box center [1036, 128] width 151 height 18
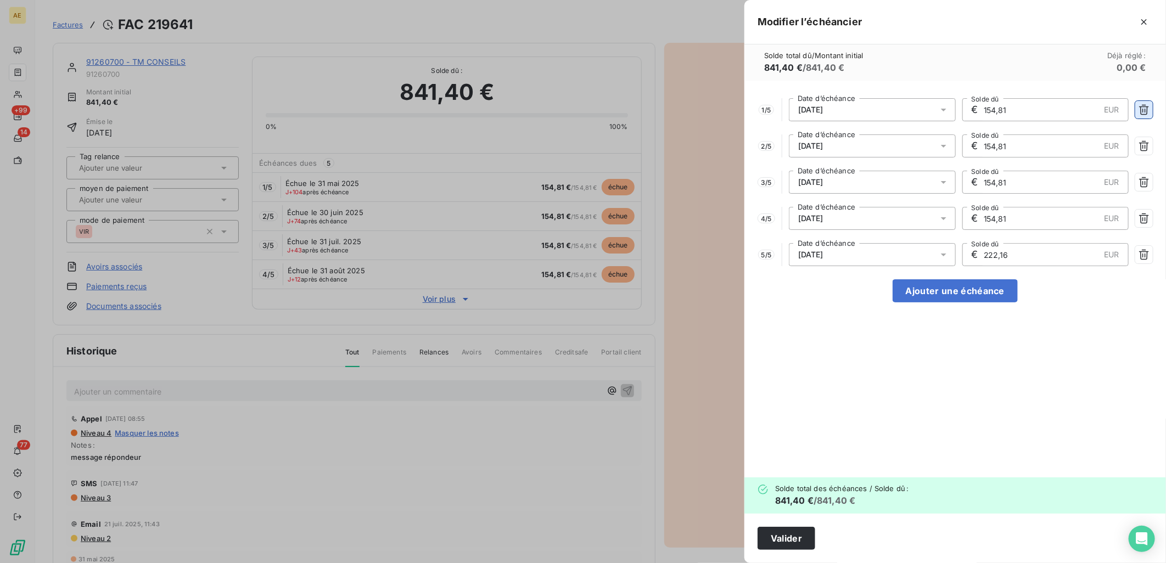
click at [1142, 104] on icon "button" at bounding box center [1143, 109] width 11 height 11
type input "222,16"
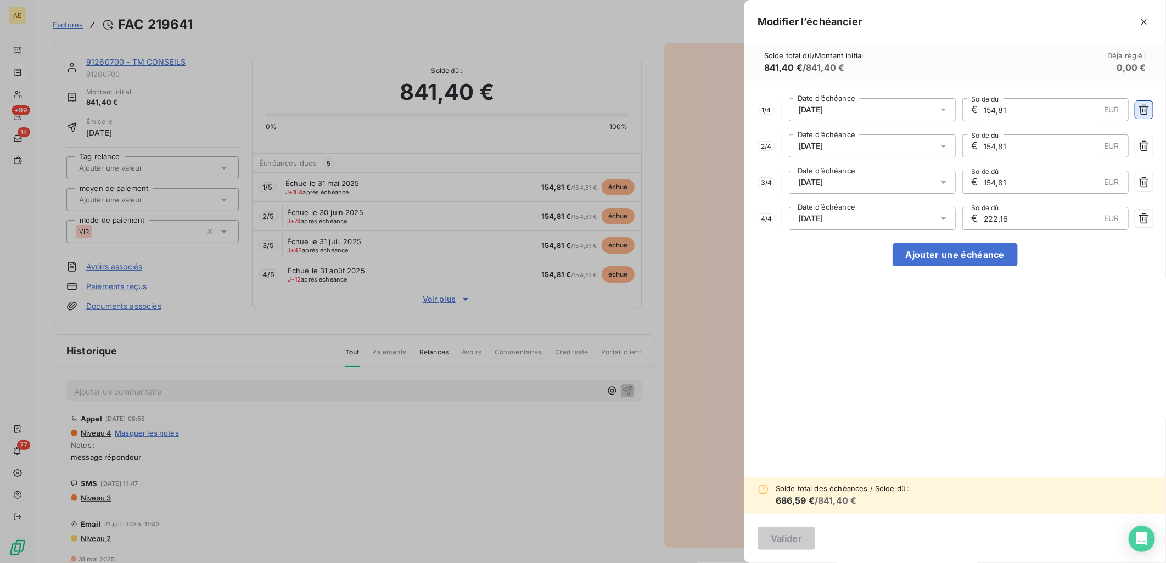
click at [1142, 104] on icon "button" at bounding box center [1143, 109] width 11 height 11
type input "222,16"
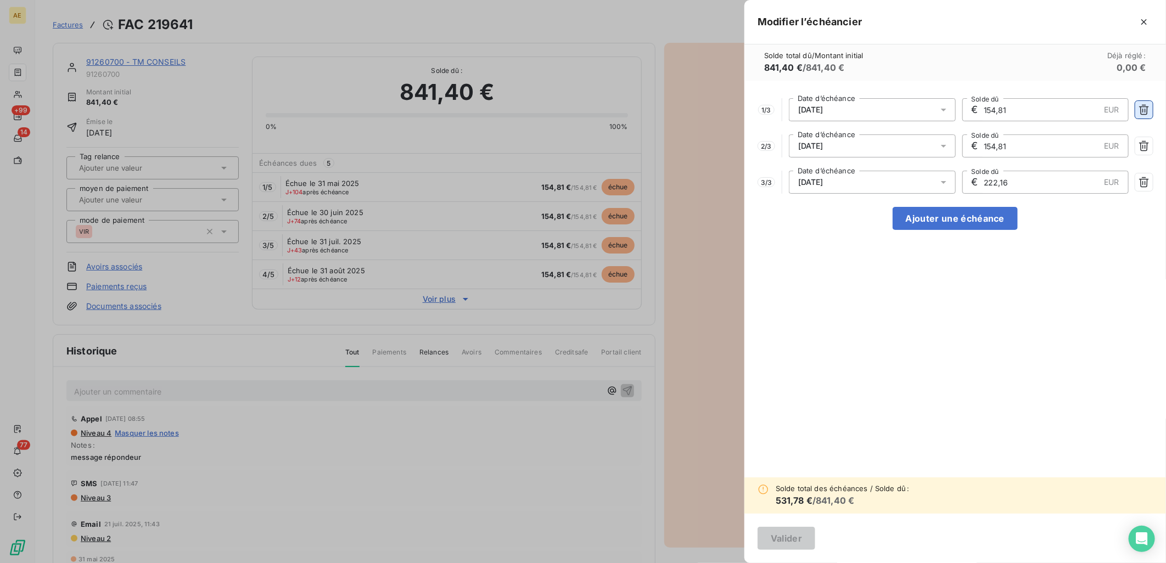
click at [1142, 104] on icon "button" at bounding box center [1143, 109] width 11 height 11
type input "222,16"
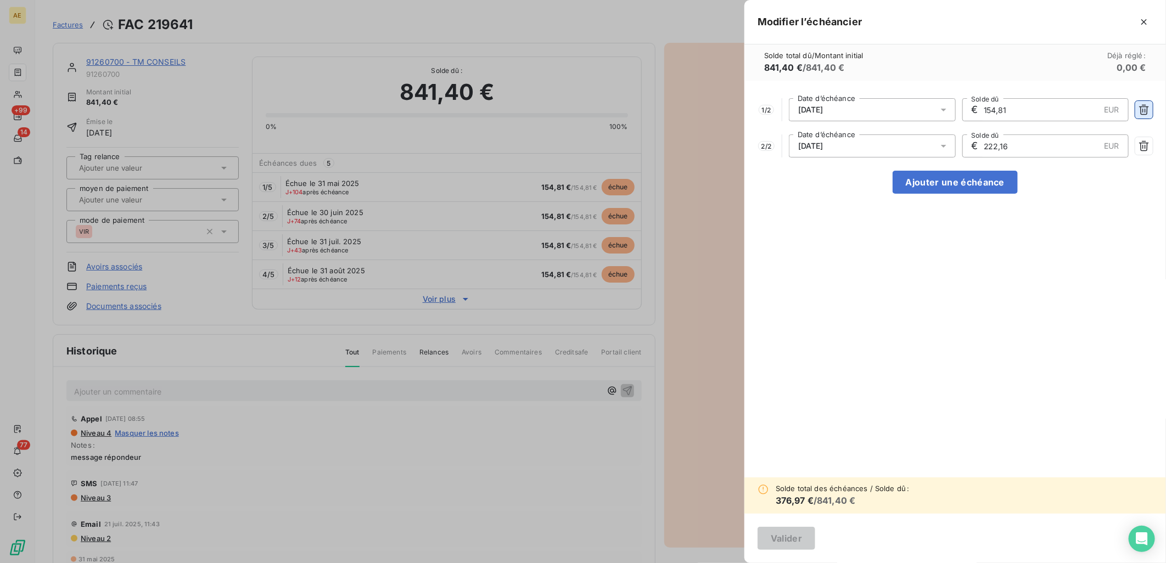
click at [1142, 104] on icon "button" at bounding box center [1143, 109] width 11 height 11
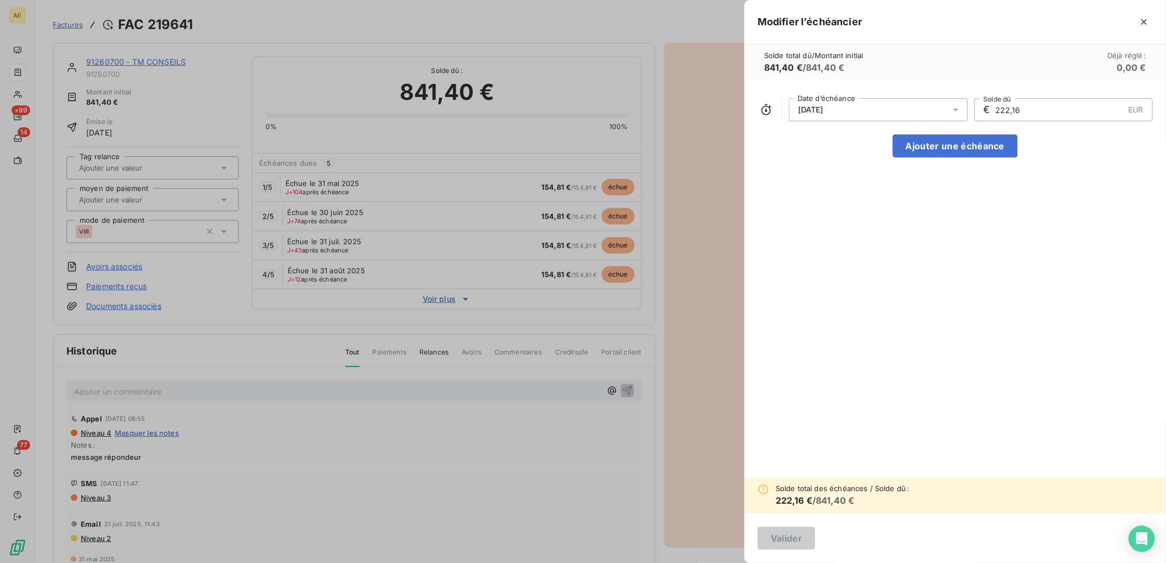
click at [948, 262] on div "[DATE] Date d’échéance € 222,16 EUR Solde dû Ajouter une échéance" at bounding box center [954, 279] width 421 height 397
click at [832, 195] on div "[DATE] Date d’échéance € 222,16 EUR Solde dû Ajouter une échéance" at bounding box center [954, 279] width 421 height 397
click at [783, 143] on div "[DATE] Date d’échéance € 222,16 EUR Solde dû Ajouter une échéance" at bounding box center [954, 279] width 421 height 397
click at [791, 67] on span "841,40 €" at bounding box center [783, 67] width 38 height 11
click at [858, 392] on div "[DATE] Date d’échéance € 222,16 EUR Solde dû Ajouter une échéance" at bounding box center [954, 279] width 421 height 397
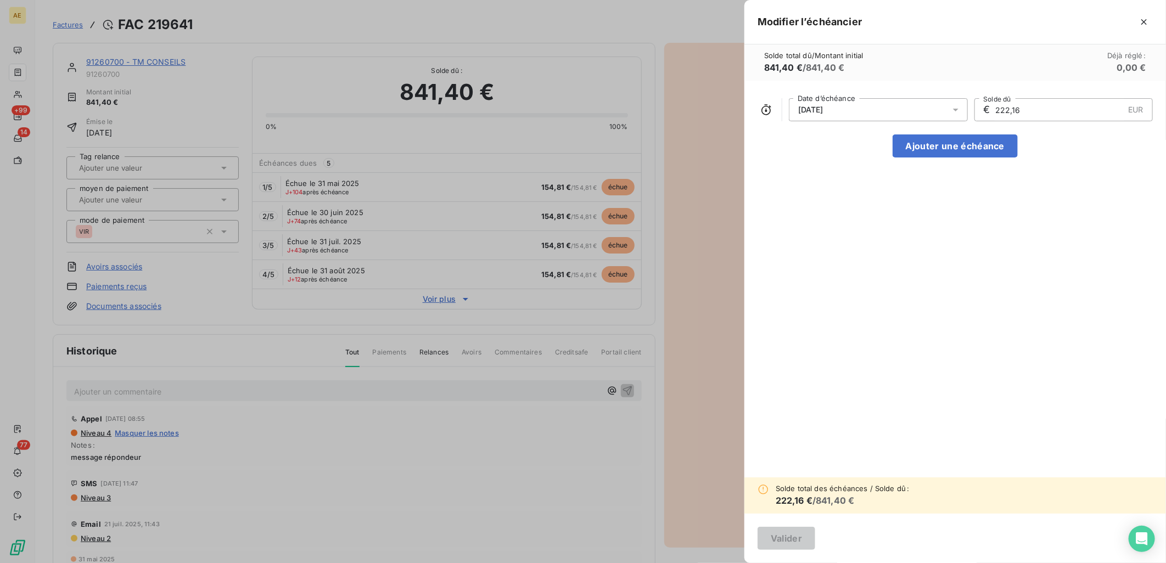
click at [1047, 111] on input "222,16" at bounding box center [1059, 110] width 130 height 22
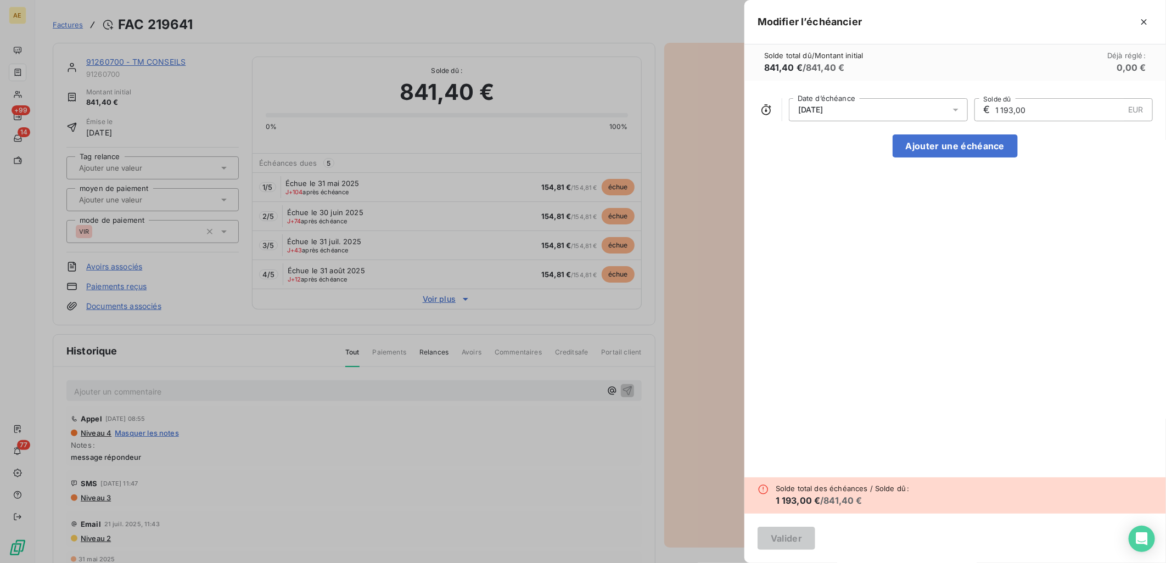
type input "1 193,00"
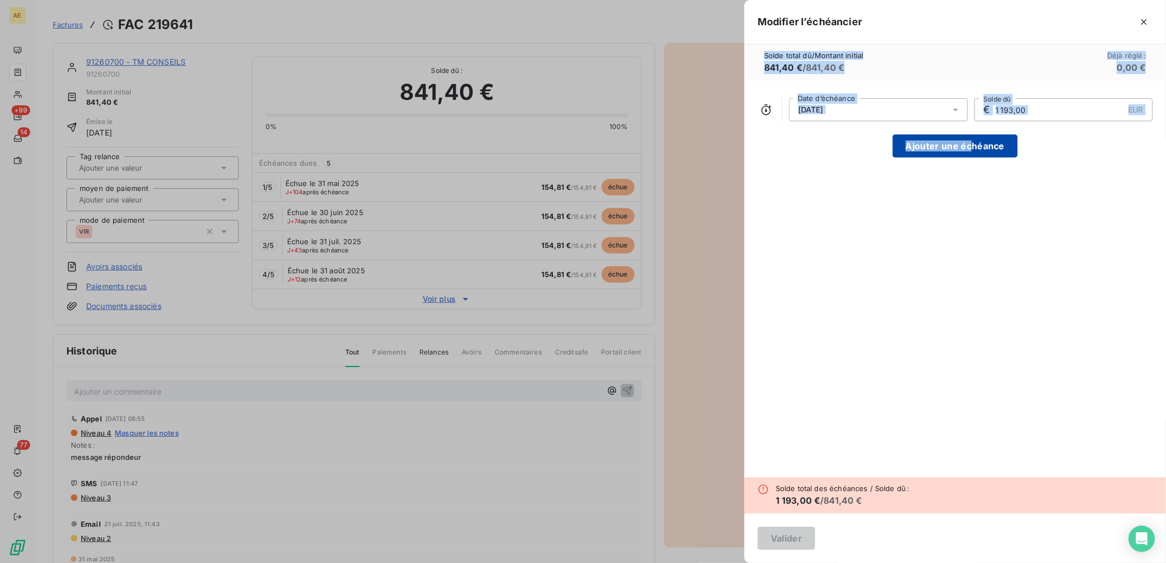
drag, startPoint x: 1101, startPoint y: 15, endPoint x: 970, endPoint y: 138, distance: 180.1
click at [970, 138] on div "Modifier l’échéancier Solde total dû / Montant initial 841,40 € / 841,40 € Déjà…" at bounding box center [954, 281] width 421 height 563
drag, startPoint x: 970, startPoint y: 138, endPoint x: 1147, endPoint y: 22, distance: 211.4
click at [1147, 22] on icon "button" at bounding box center [1143, 21] width 11 height 11
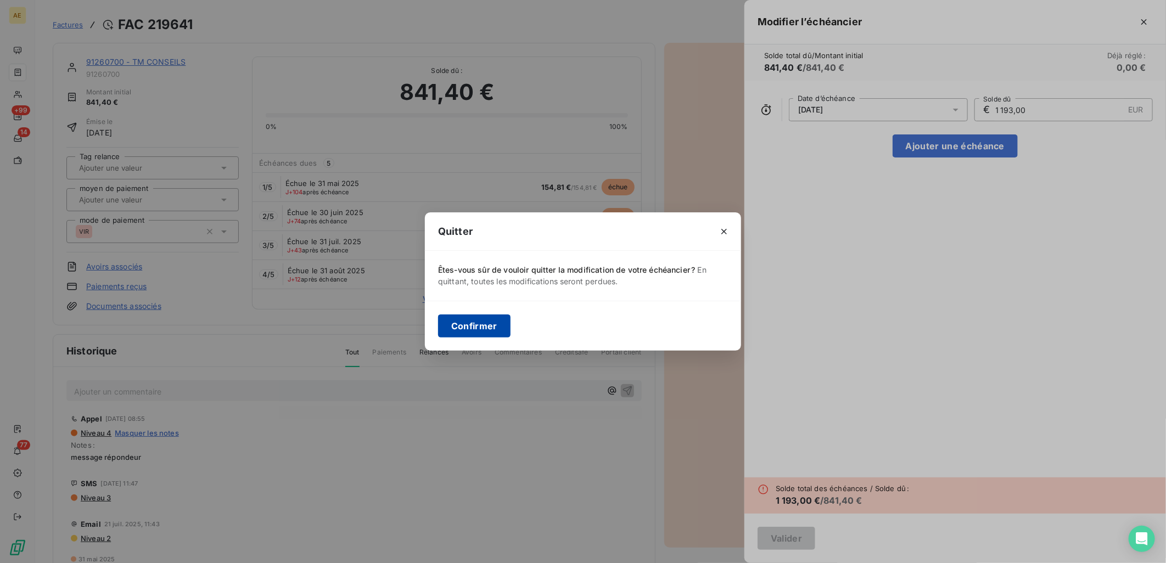
click at [477, 322] on button "Confirmer" at bounding box center [474, 325] width 72 height 23
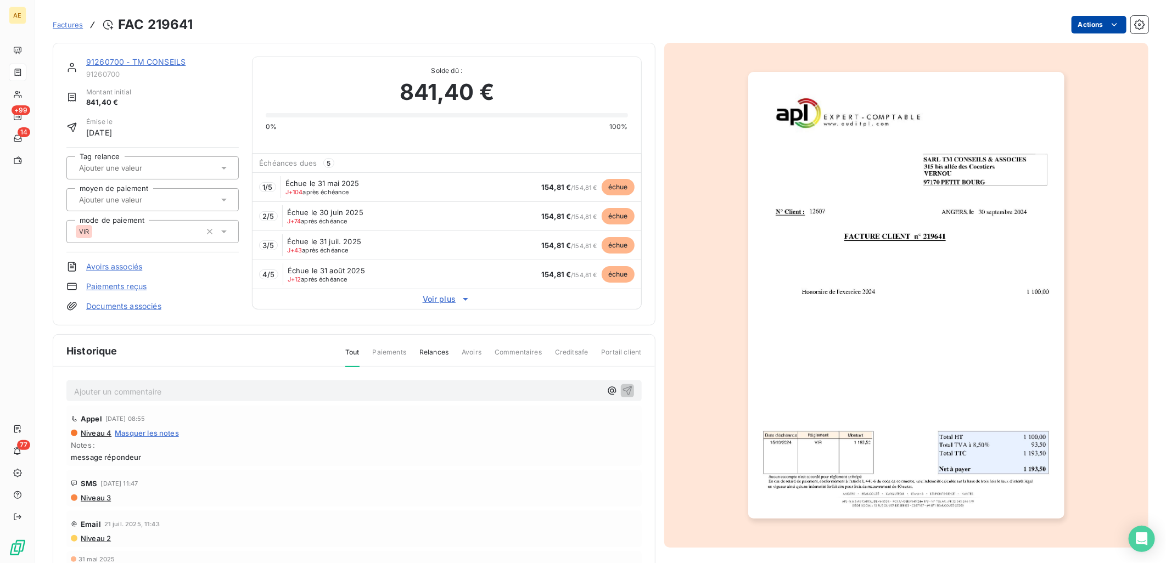
click at [1071, 25] on html "AE +99 14 77 Factures FAC 219641 Actions 91260700 - TM CONSEILS 91260700 Montan…" at bounding box center [583, 281] width 1166 height 563
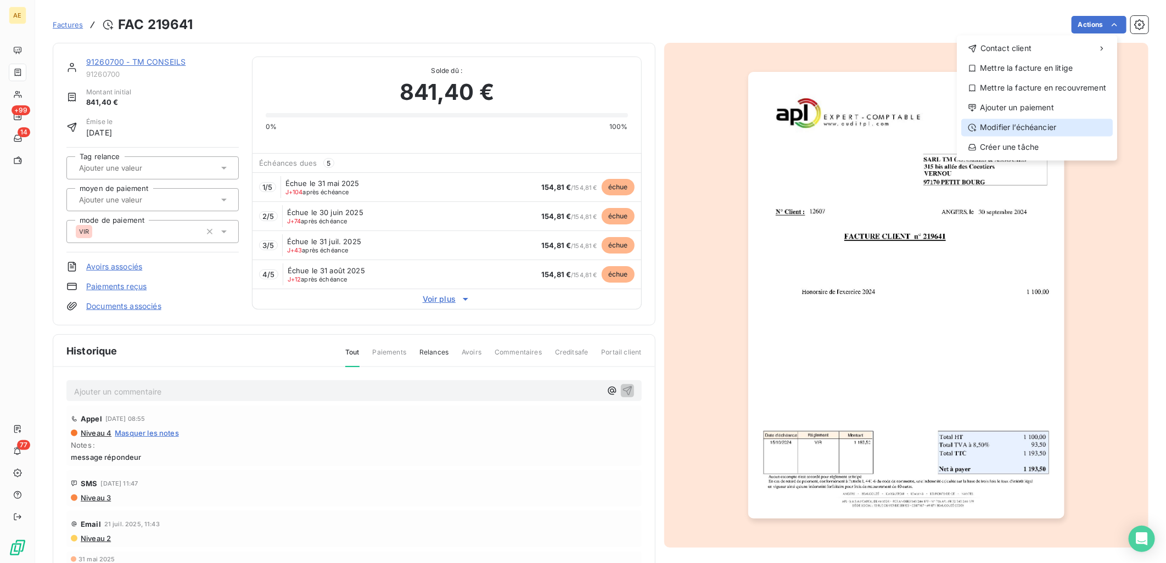
click at [1018, 125] on div "Modifier l’échéancier" at bounding box center [1036, 128] width 151 height 18
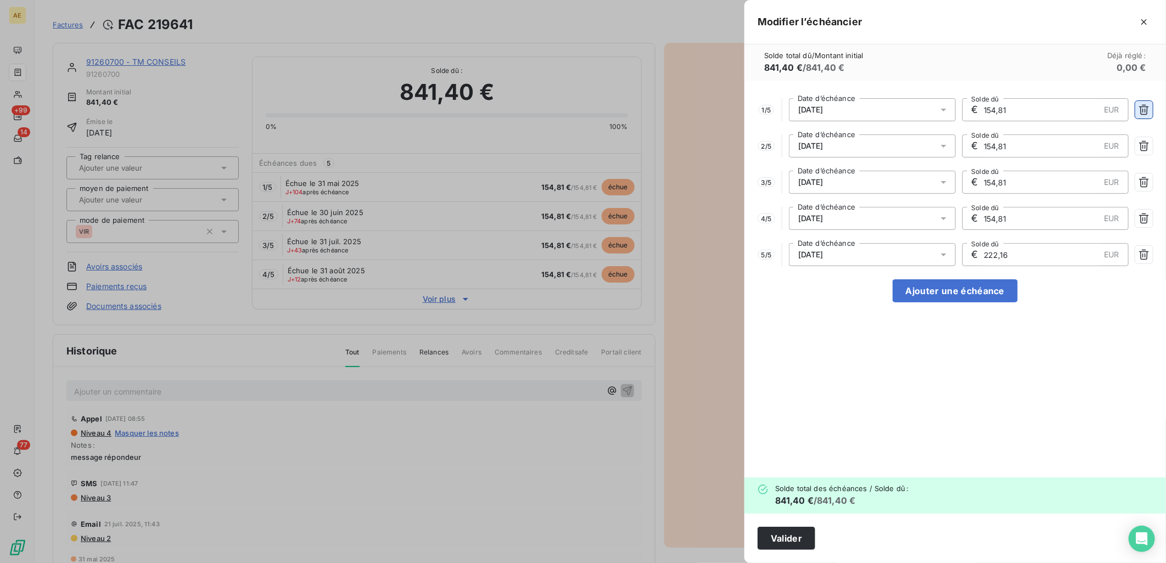
click at [1144, 106] on icon "button" at bounding box center [1143, 109] width 11 height 11
type input "222,16"
click at [1144, 106] on icon "button" at bounding box center [1143, 109] width 11 height 11
type input "222,16"
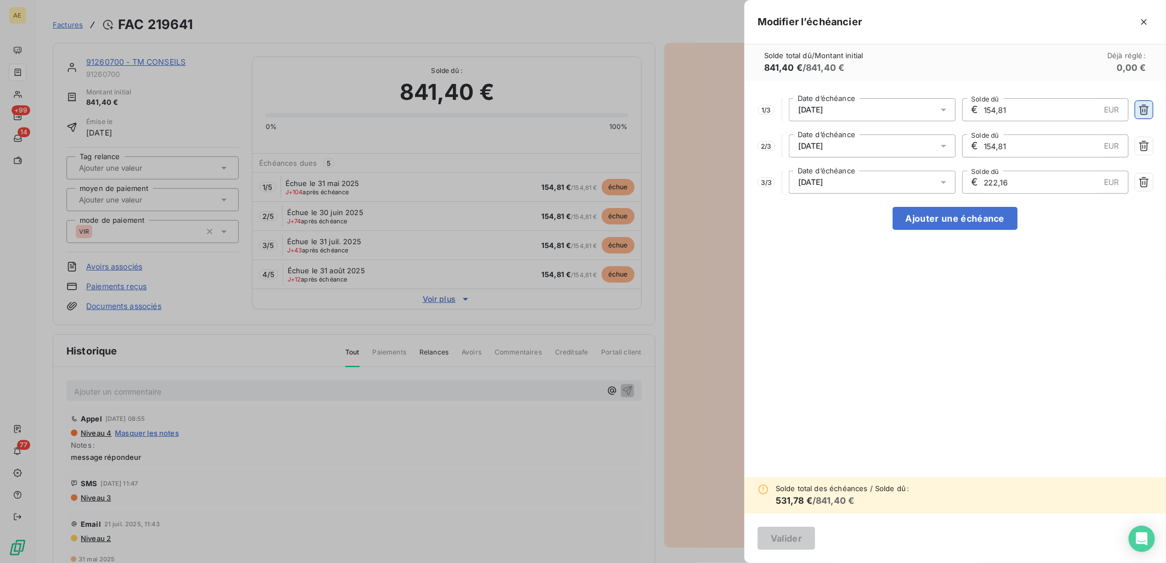
click at [1144, 106] on icon "button" at bounding box center [1143, 109] width 11 height 11
type input "222,16"
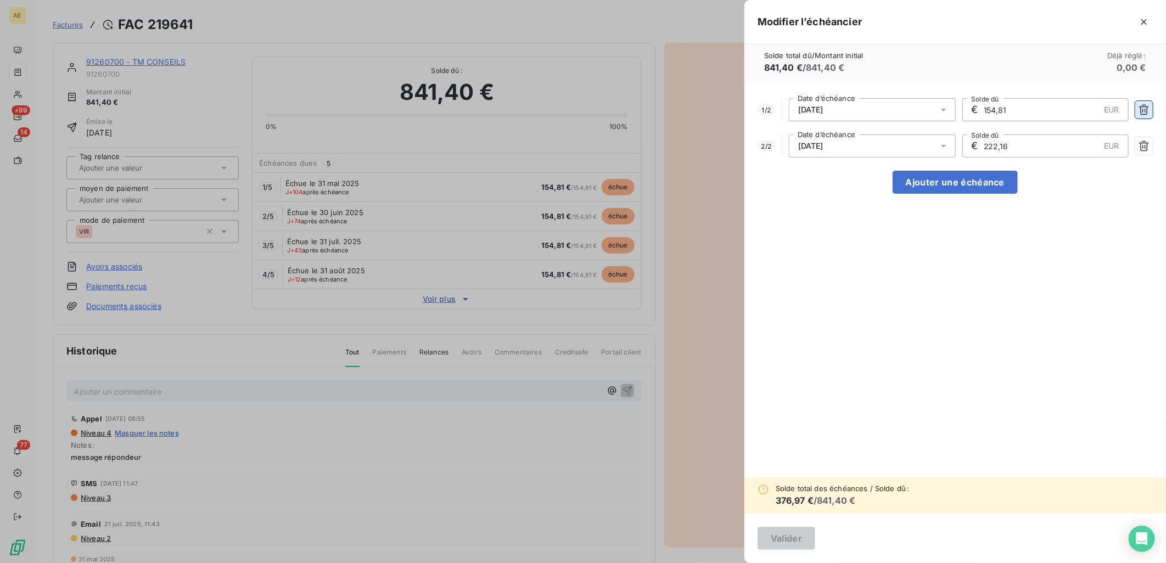
click at [1144, 106] on icon "button" at bounding box center [1143, 109] width 11 height 11
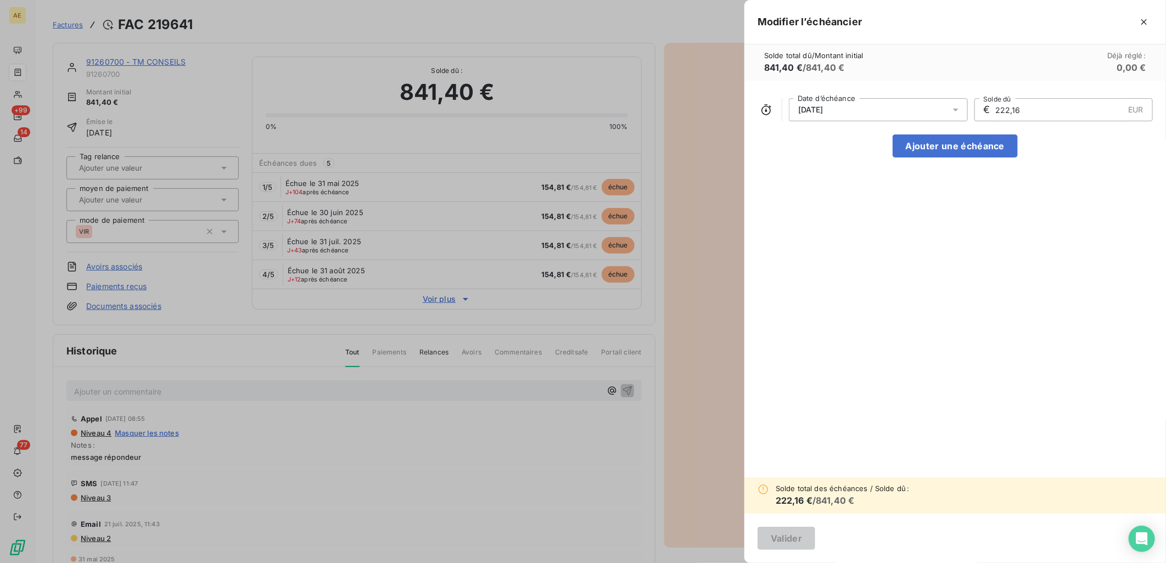
click at [1052, 106] on input "222,16" at bounding box center [1059, 110] width 130 height 22
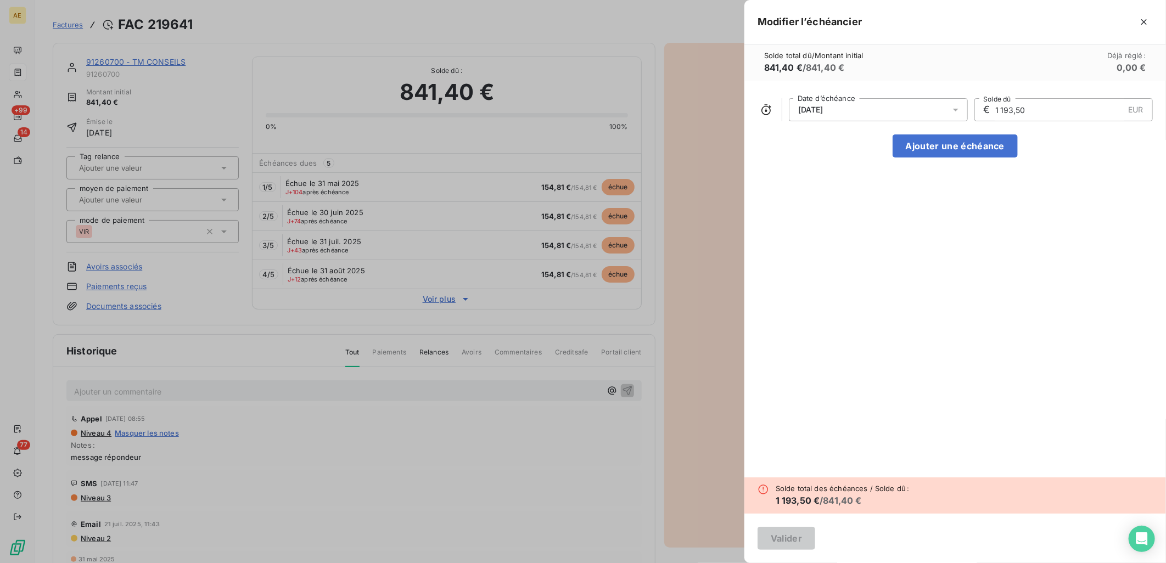
type input "1 193,50"
click at [994, 234] on div "[DATE] Date d’échéance € 1 193,50 EUR Solde dû Ajouter une échéance" at bounding box center [954, 279] width 421 height 397
click at [1146, 20] on icon "button" at bounding box center [1143, 21] width 11 height 11
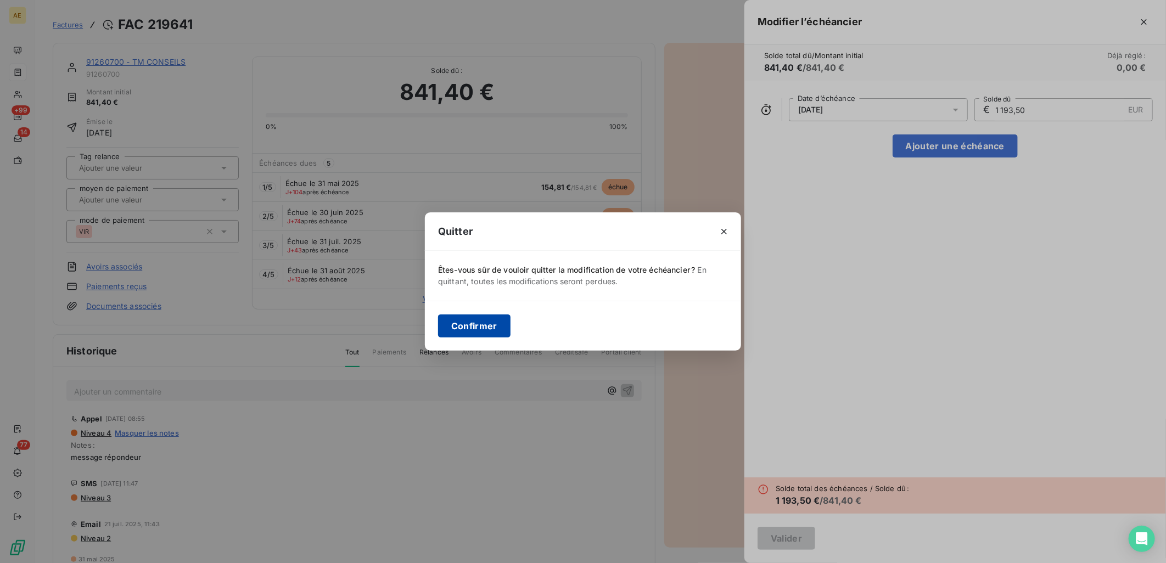
click at [487, 323] on button "Confirmer" at bounding box center [474, 325] width 72 height 23
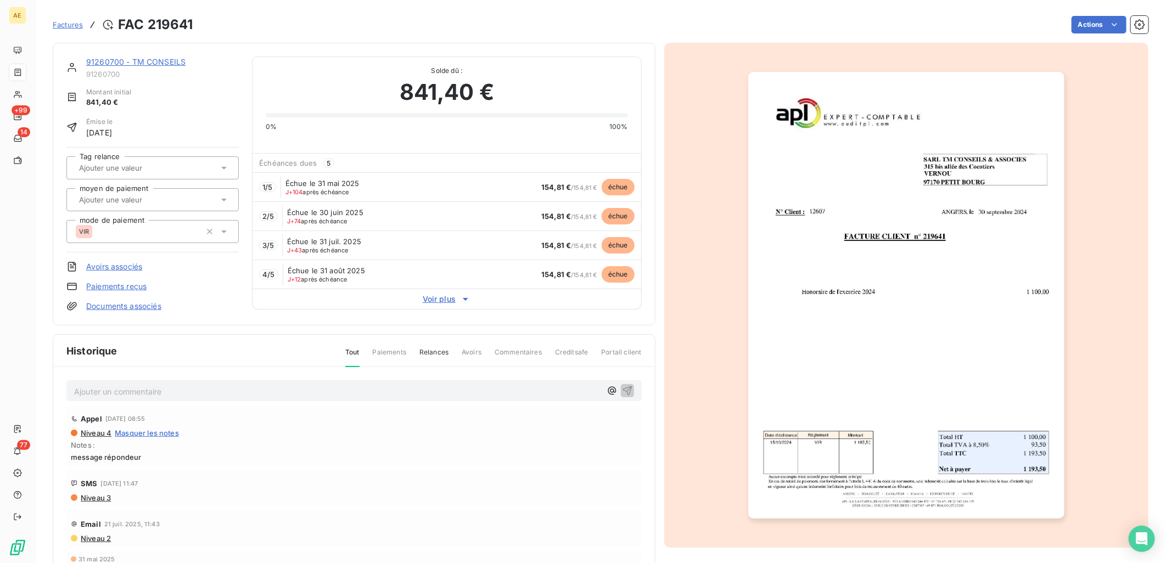
click at [99, 65] on link "91260700 - TM CONSEILS" at bounding box center [135, 61] width 99 height 9
